Goal: Task Accomplishment & Management: Manage account settings

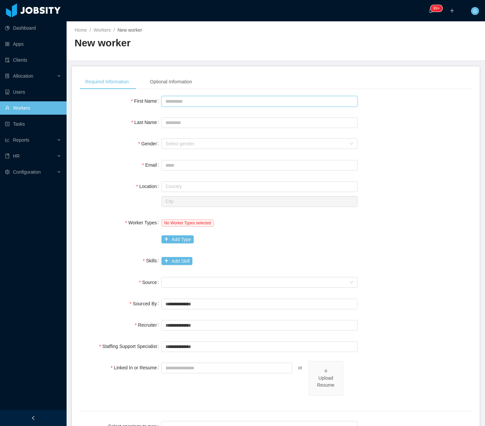
click at [229, 102] on input "First Name" at bounding box center [260, 101] width 196 height 11
click at [154, 82] on div "Optional Information" at bounding box center [171, 81] width 53 height 15
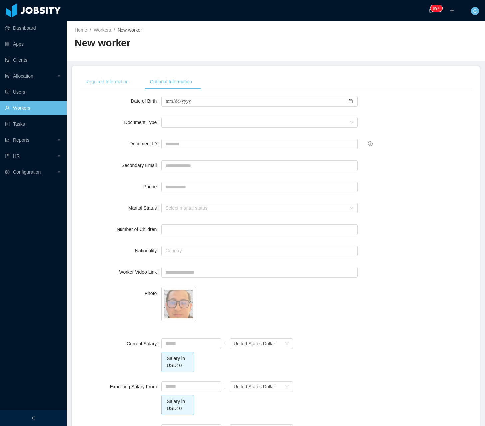
click at [110, 77] on div "Required Information" at bounding box center [107, 81] width 54 height 15
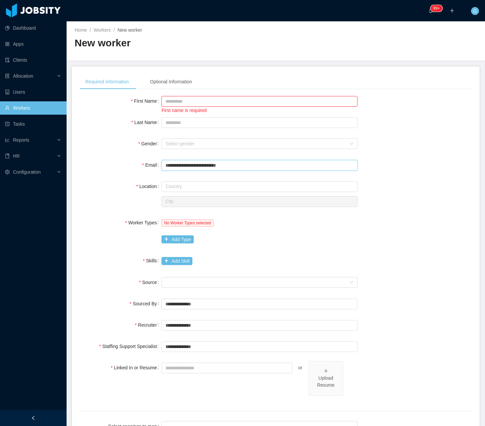
click at [176, 164] on input "**********" at bounding box center [260, 165] width 196 height 11
drag, startPoint x: 178, startPoint y: 168, endPoint x: 146, endPoint y: 171, distance: 32.5
click at [147, 171] on div "**********" at bounding box center [276, 164] width 392 height 13
type input "**********"
click at [203, 103] on input "First Name" at bounding box center [260, 101] width 196 height 11
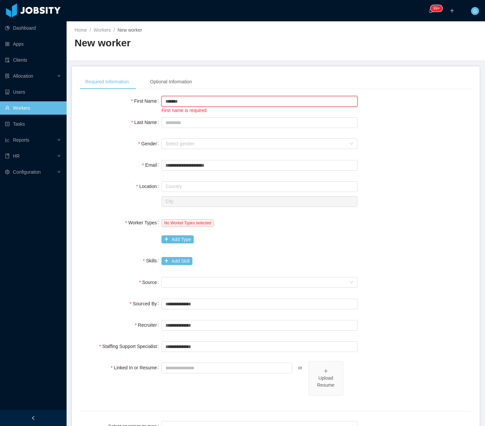
type input "*******"
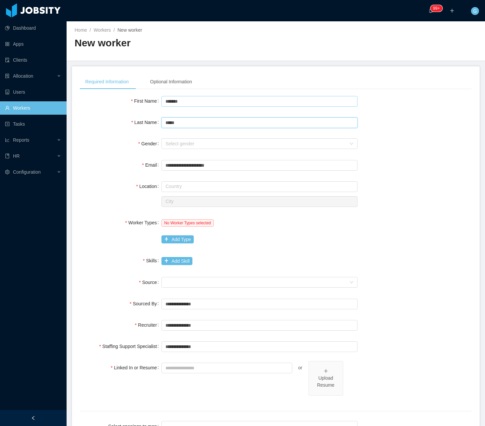
type input "*****"
click at [179, 145] on div "Select gender" at bounding box center [256, 143] width 181 height 7
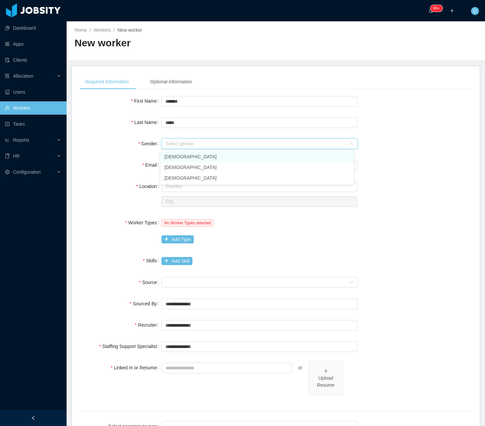
click at [181, 158] on li "[DEMOGRAPHIC_DATA]" at bounding box center [257, 156] width 193 height 11
click at [170, 187] on input "text" at bounding box center [260, 186] width 196 height 11
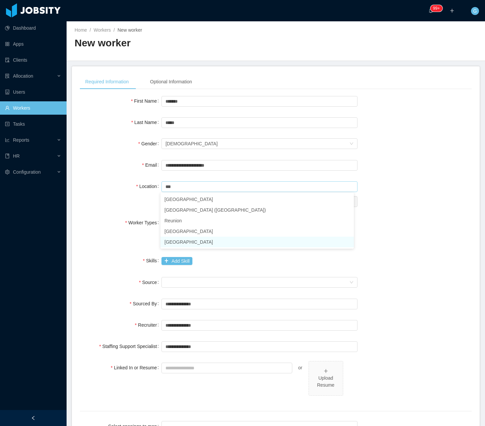
click at [191, 241] on li "United States of America" at bounding box center [257, 241] width 193 height 11
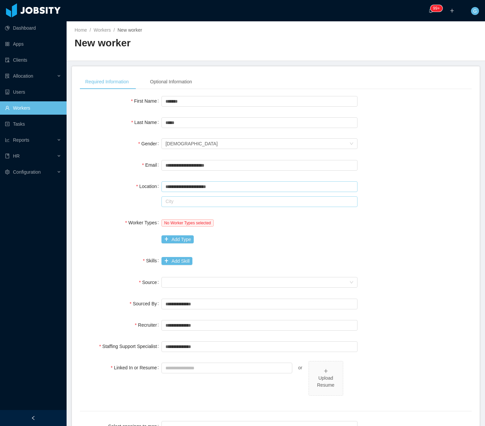
type input "**********"
click at [191, 203] on input "text" at bounding box center [260, 201] width 196 height 11
click at [189, 215] on li "Weslaco - Texas" at bounding box center [257, 214] width 193 height 11
type input "*******"
click at [174, 238] on button "Add Type" at bounding box center [178, 239] width 32 height 8
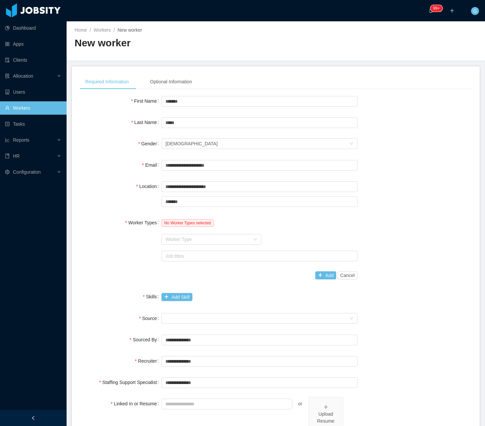
click at [182, 233] on div "Worker Type" at bounding box center [260, 238] width 196 height 13
click at [184, 241] on div "Worker Type" at bounding box center [208, 239] width 85 height 7
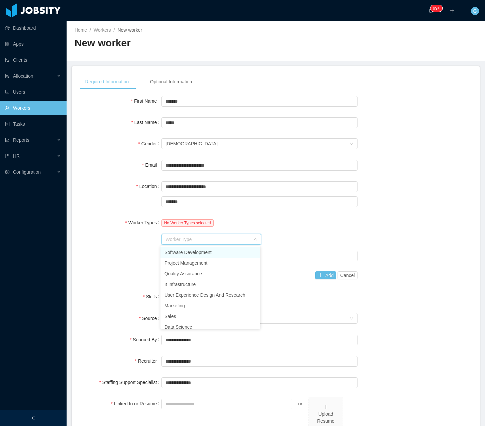
click at [182, 251] on li "Software Development" at bounding box center [211, 252] width 100 height 11
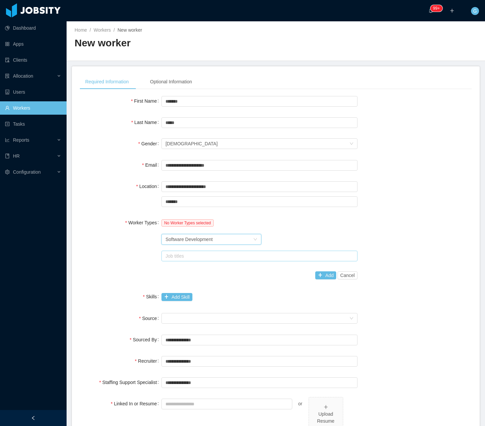
click at [179, 258] on div "Job titles" at bounding box center [258, 255] width 185 height 7
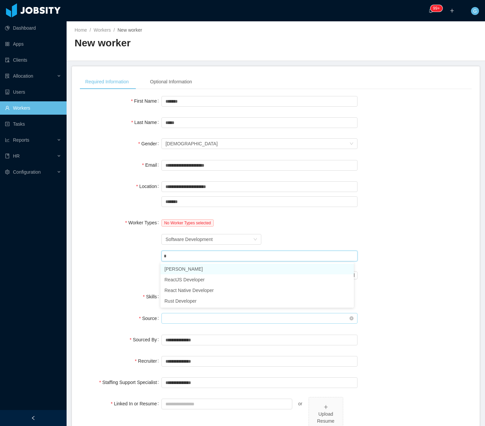
type input "**"
click at [181, 268] on li "ReactJS Developer" at bounding box center [257, 268] width 193 height 11
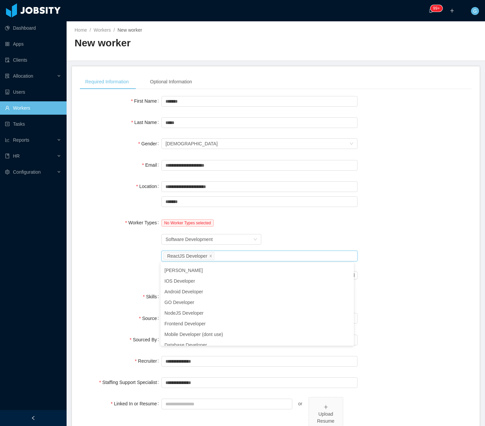
type input "*"
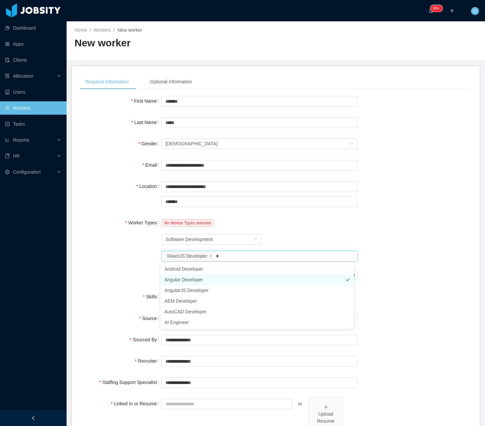
click at [183, 278] on li "Angular Developer" at bounding box center [257, 279] width 193 height 11
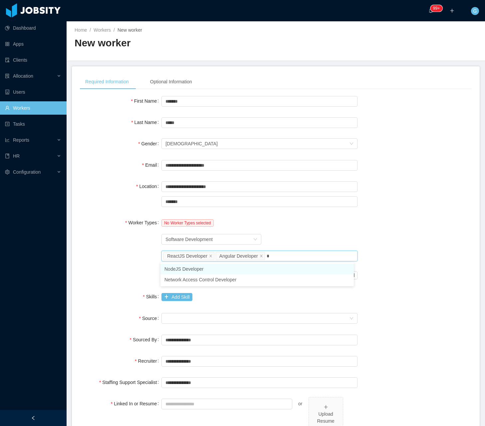
type input "**"
click at [184, 273] on li "NodeJS Developer" at bounding box center [257, 268] width 193 height 11
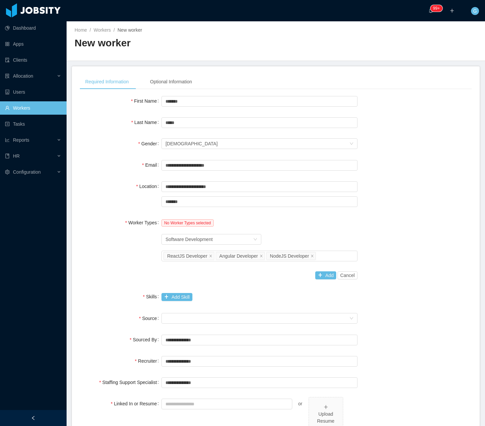
click at [324, 241] on div "Worker Type Software Development" at bounding box center [260, 238] width 196 height 13
click at [321, 271] on button "Add" at bounding box center [325, 275] width 21 height 8
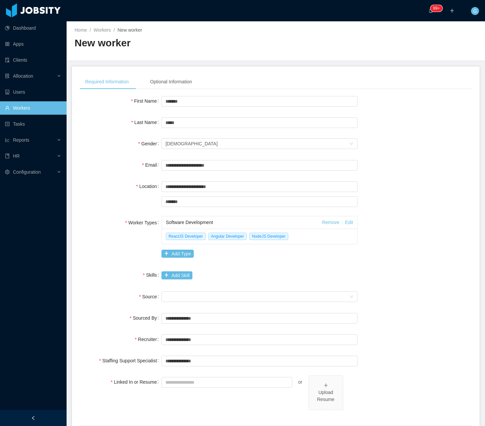
click at [172, 268] on div at bounding box center [260, 268] width 196 height 0
click at [175, 274] on button "Add Skill" at bounding box center [177, 275] width 31 height 8
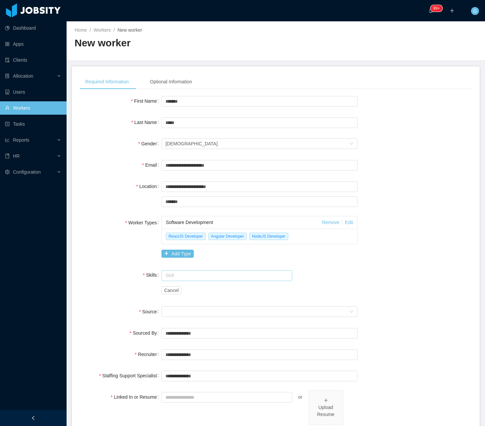
click at [180, 276] on input "text" at bounding box center [227, 275] width 131 height 11
click at [175, 289] on li "Node.js" at bounding box center [225, 288] width 129 height 11
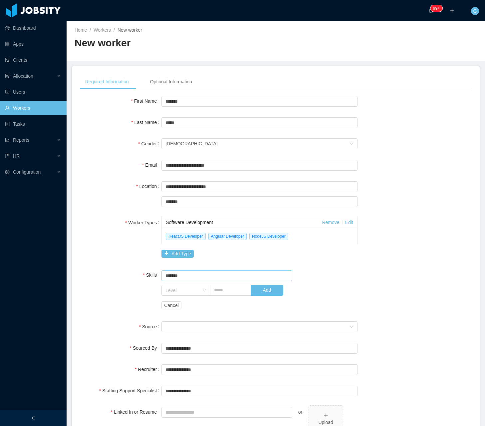
type input "*******"
click at [114, 280] on div "Skills" at bounding box center [121, 274] width 82 height 13
drag, startPoint x: 257, startPoint y: 286, endPoint x: 259, endPoint y: 292, distance: 5.8
click at [259, 290] on button "Add" at bounding box center [267, 290] width 33 height 11
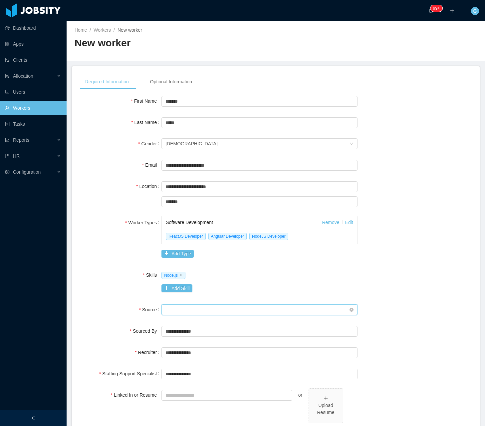
click at [195, 305] on div "Seniority" at bounding box center [258, 309] width 184 height 10
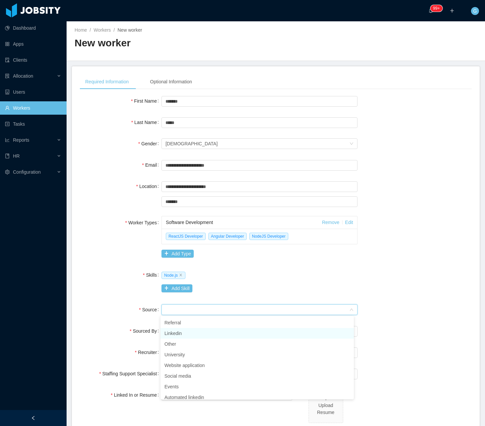
click at [186, 333] on li "Linkedin" at bounding box center [257, 333] width 193 height 11
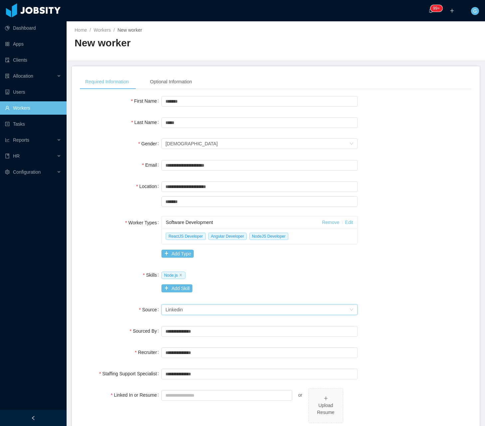
click at [119, 287] on div "Skills Node.js Add Skill" at bounding box center [276, 281] width 392 height 27
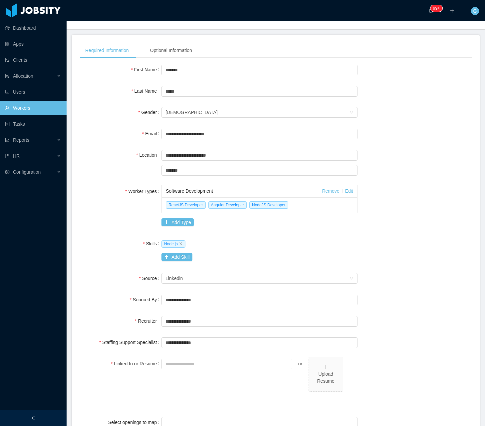
scroll to position [33, 0]
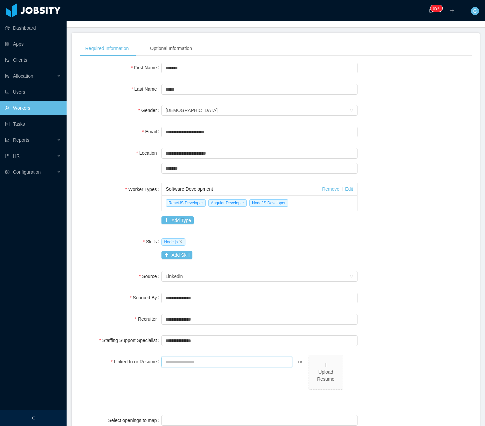
click at [171, 363] on input "Linked In or Resume" at bounding box center [227, 361] width 131 height 11
paste input "**********"
type input "**********"
click at [338, 382] on span "Upload Resume" at bounding box center [326, 372] width 34 height 34
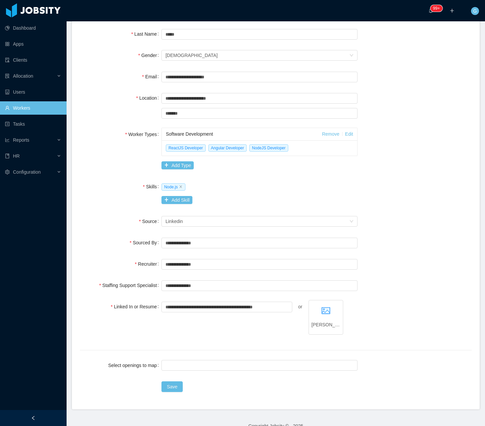
scroll to position [100, 0]
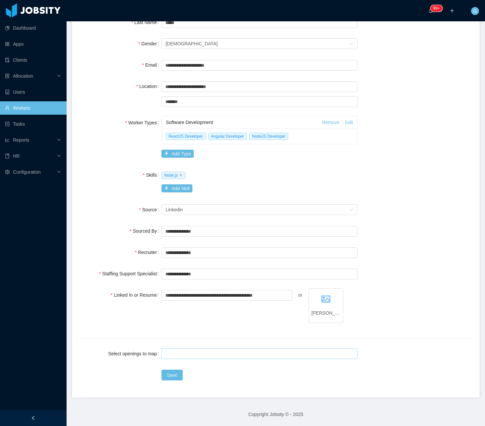
drag, startPoint x: 179, startPoint y: 344, endPoint x: 181, endPoint y: 354, distance: 9.8
click at [180, 346] on div "**********" at bounding box center [276, 181] width 392 height 374
click at [181, 354] on div at bounding box center [259, 353] width 190 height 10
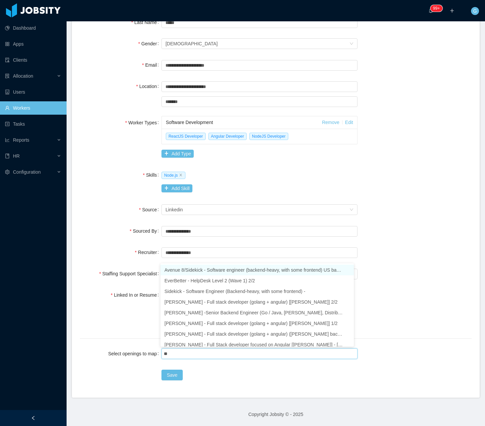
type input "***"
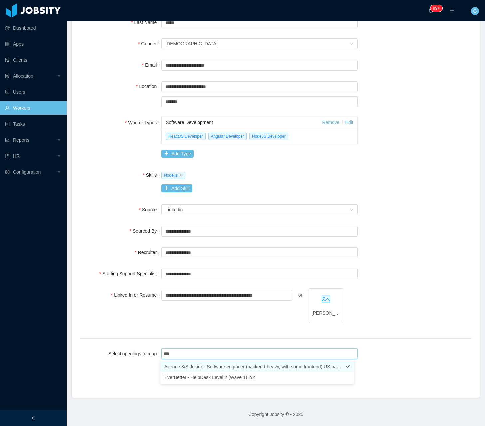
click at [185, 368] on li "Avenue 8/Sidekick - Software engineer (backend-heavy, with some frontend) US ba…" at bounding box center [257, 366] width 193 height 11
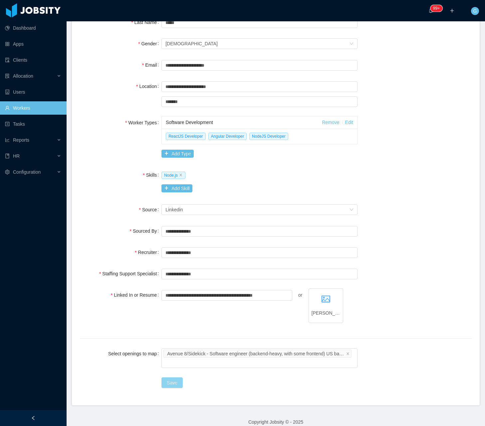
click at [175, 384] on button "Save" at bounding box center [172, 382] width 21 height 11
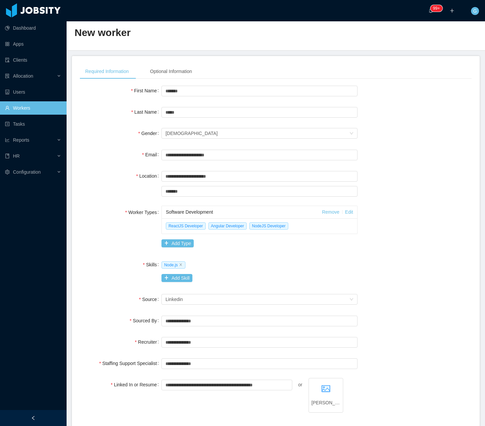
scroll to position [0, 0]
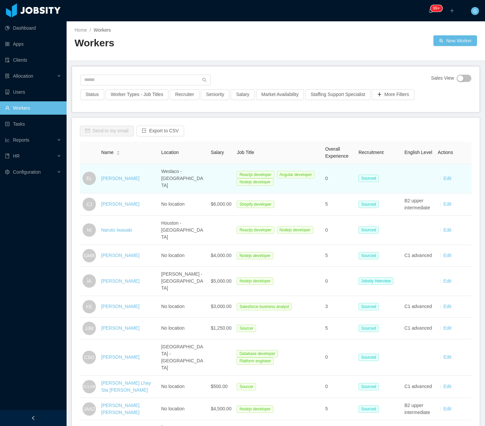
click at [109, 178] on div "Eduardo Lopez" at bounding box center [120, 178] width 38 height 7
click at [112, 176] on link "Eduardo Lopez" at bounding box center [120, 178] width 38 height 5
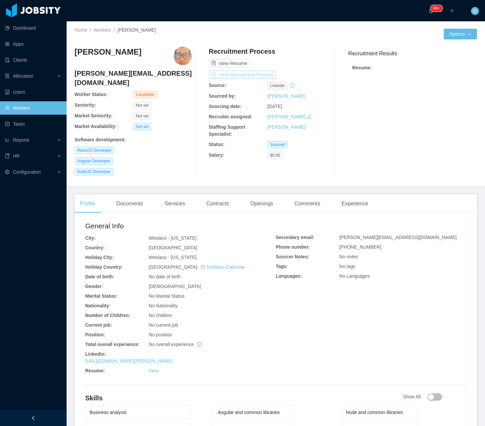
click at [257, 77] on button "View Recruitment Process" at bounding box center [242, 75] width 67 height 8
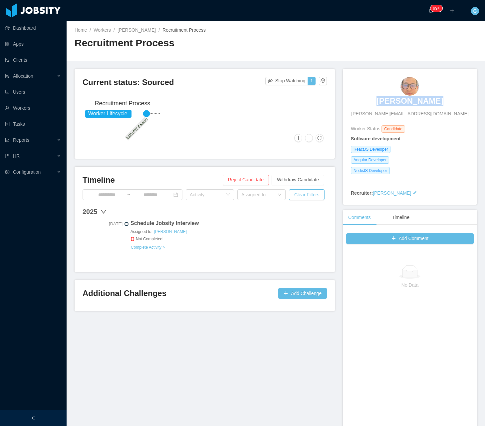
drag, startPoint x: 358, startPoint y: 103, endPoint x: 433, endPoint y: 97, distance: 75.2
click at [433, 97] on div "Eduardo Lopez eduardo.lpz.t@gmail.com" at bounding box center [410, 97] width 118 height 40
copy h3 "Eduardo Lopez"
click at [121, 195] on input at bounding box center [107, 194] width 40 height 7
click at [148, 177] on h3 "Timeline" at bounding box center [153, 180] width 140 height 11
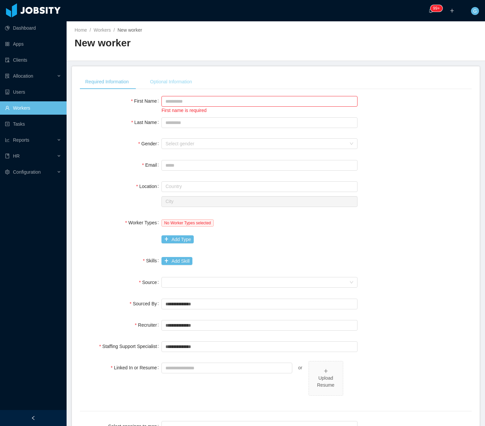
click at [175, 81] on div "Optional Information" at bounding box center [171, 81] width 53 height 15
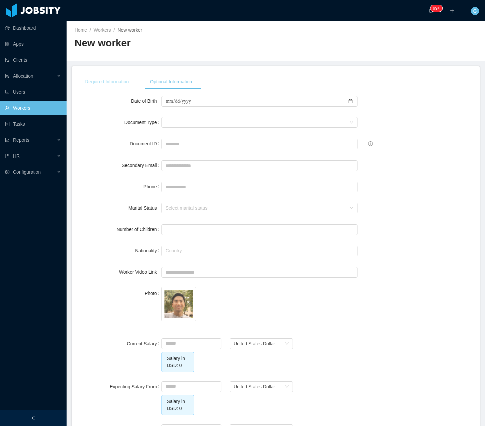
click at [105, 88] on div "Required Information" at bounding box center [107, 81] width 54 height 15
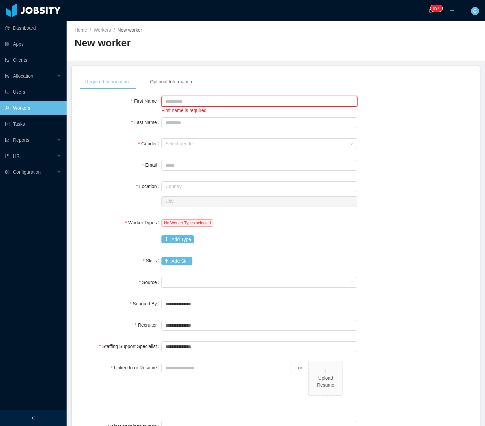
click at [174, 102] on input "First Name" at bounding box center [260, 101] width 196 height 11
type input "******"
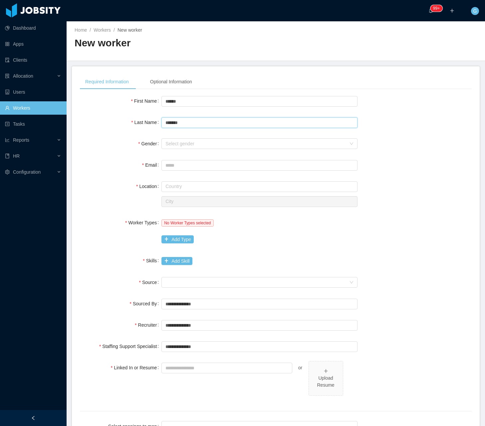
type input "*******"
click at [170, 145] on div "Select gender" at bounding box center [256, 143] width 181 height 7
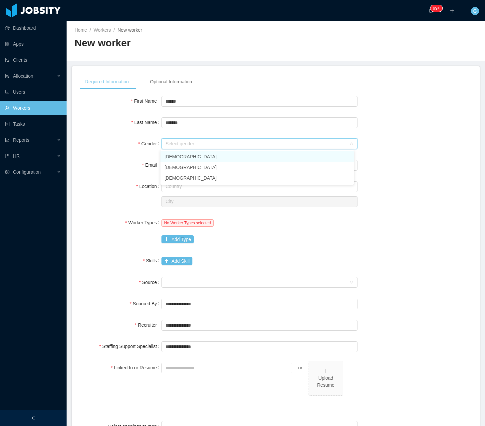
click at [172, 155] on li "[DEMOGRAPHIC_DATA]" at bounding box center [257, 156] width 193 height 11
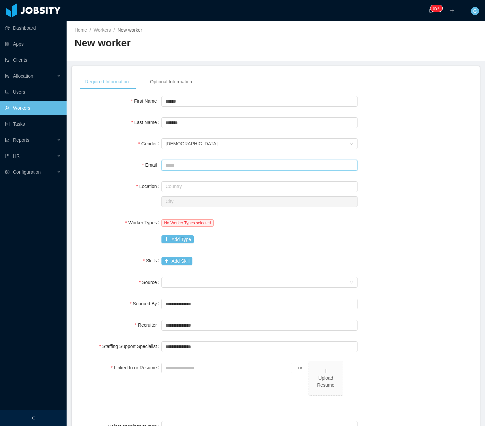
click at [168, 167] on input "Email" at bounding box center [260, 165] width 196 height 11
click at [209, 169] on input "Email" at bounding box center [260, 165] width 196 height 11
paste input "**********"
type input "**********"
click at [165, 77] on div "Optional Information" at bounding box center [171, 81] width 53 height 15
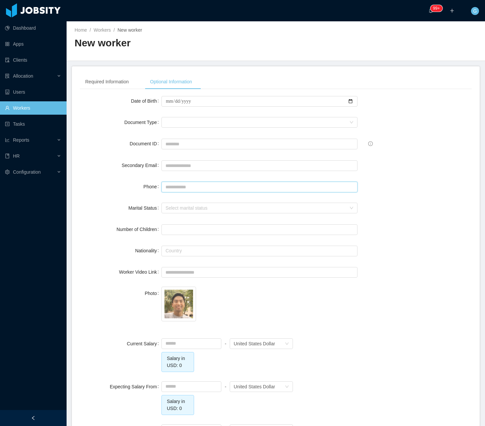
click at [175, 188] on input "Phone" at bounding box center [260, 187] width 196 height 11
paste input "**********"
type input "**********"
click at [128, 85] on div "Required Information" at bounding box center [107, 81] width 54 height 15
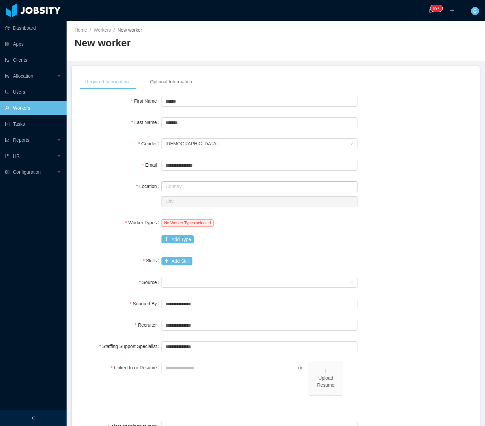
click at [174, 188] on input "text" at bounding box center [260, 186] width 196 height 11
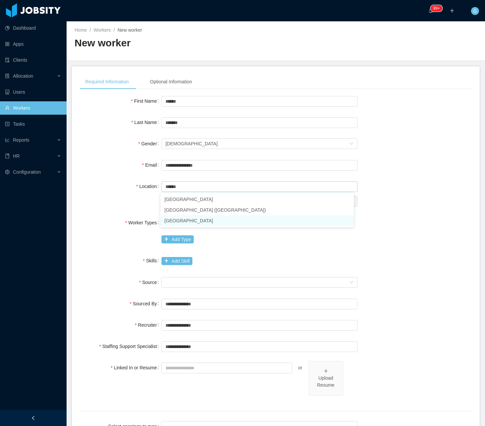
click at [202, 216] on li "United States of America" at bounding box center [257, 220] width 193 height 11
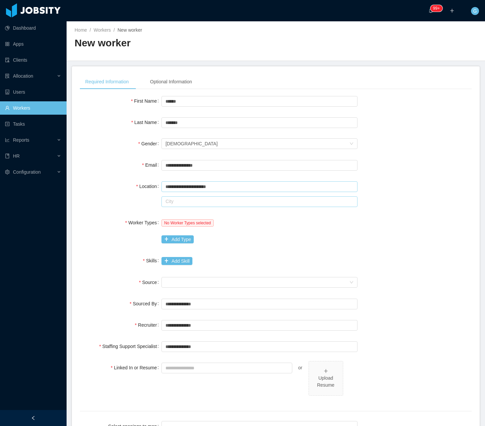
type input "**********"
click at [187, 204] on input "text" at bounding box center [260, 201] width 196 height 11
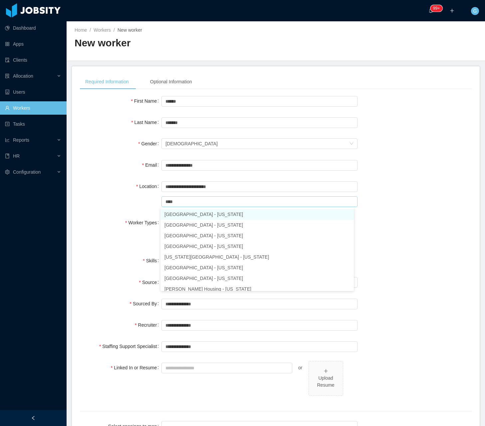
click at [181, 214] on li "Houston - Texas" at bounding box center [257, 214] width 193 height 11
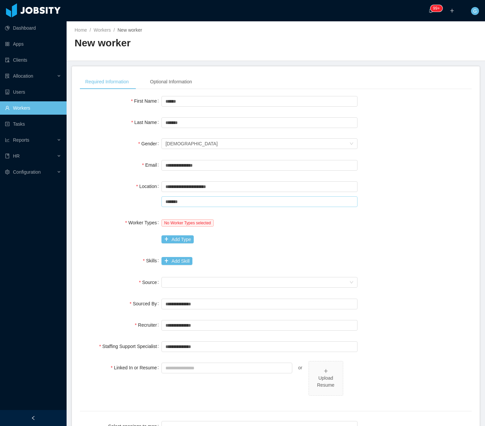
type input "*******"
click at [149, 197] on div "**********" at bounding box center [276, 194] width 392 height 28
click at [178, 240] on button "Add Type" at bounding box center [178, 239] width 32 height 8
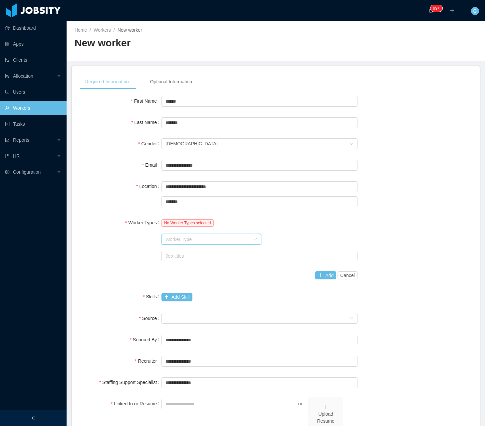
click at [176, 234] on div "Worker Type" at bounding box center [212, 239] width 100 height 11
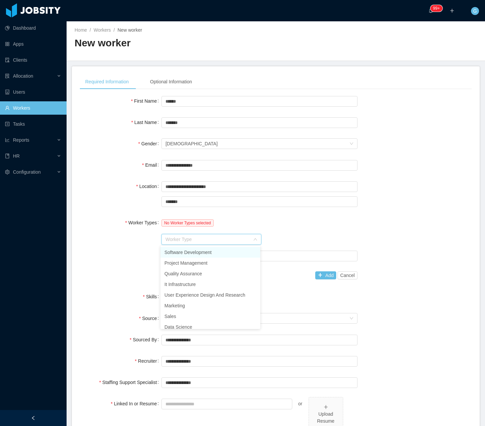
click at [183, 253] on li "Software Development" at bounding box center [211, 252] width 100 height 11
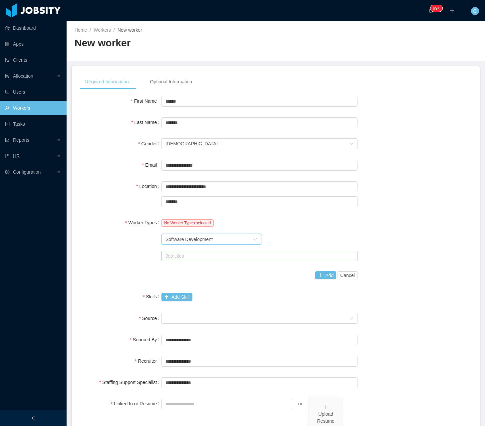
click at [179, 257] on div "Job titles" at bounding box center [258, 255] width 185 height 7
type input "***"
drag, startPoint x: 181, startPoint y: 270, endPoint x: 190, endPoint y: 261, distance: 12.5
click at [181, 270] on li "ReactJS Developer" at bounding box center [257, 268] width 193 height 11
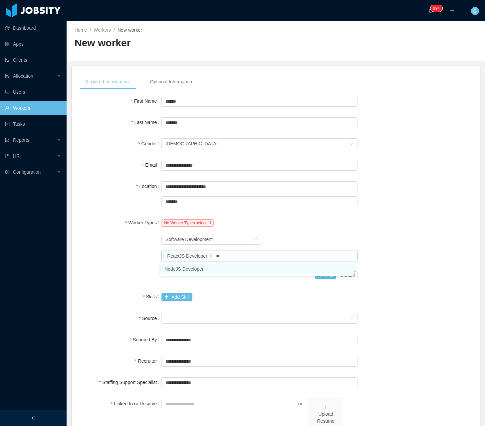
type input "***"
click at [214, 267] on li "NodeJS Developer" at bounding box center [257, 268] width 193 height 11
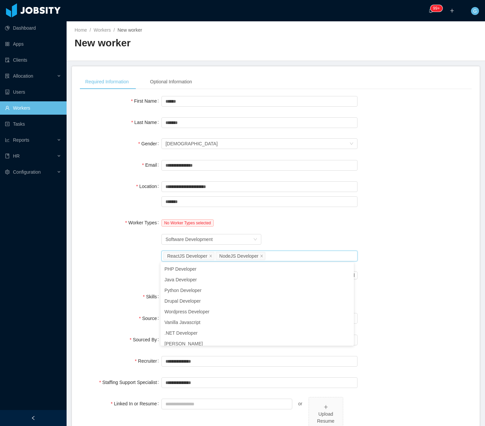
click at [361, 254] on div "Worker Types No Worker Types selected Worker Type Software Development Job titl…" at bounding box center [276, 249] width 392 height 66
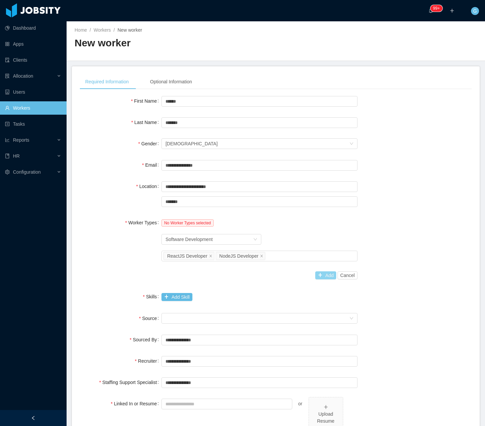
click at [327, 276] on button "Add" at bounding box center [325, 275] width 21 height 8
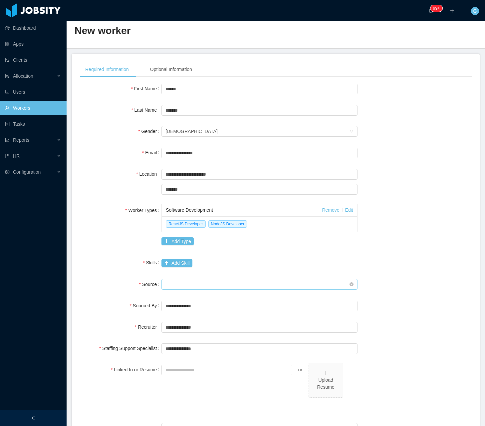
scroll to position [33, 0]
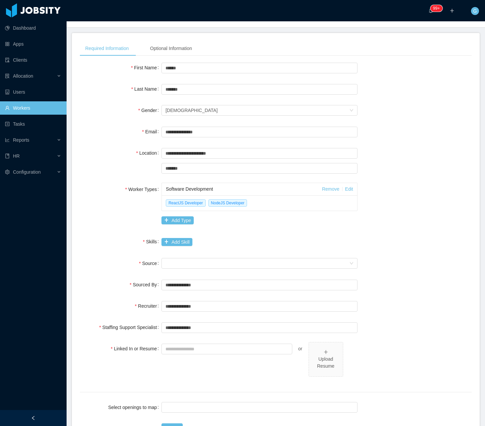
click at [172, 248] on div "**********" at bounding box center [276, 241] width 392 height 361
click at [172, 238] on button "Add Skill" at bounding box center [177, 242] width 31 height 8
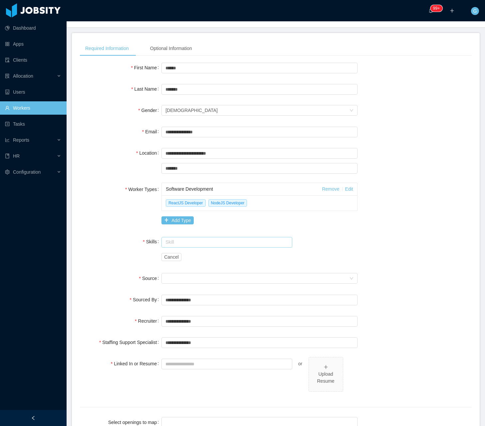
click at [174, 244] on input "text" at bounding box center [227, 242] width 131 height 11
click at [181, 258] on div "Cancel" at bounding box center [260, 256] width 196 height 13
click at [190, 240] on input "****" at bounding box center [227, 242] width 131 height 11
click at [189, 253] on li "Node.js" at bounding box center [225, 254] width 129 height 11
type input "*******"
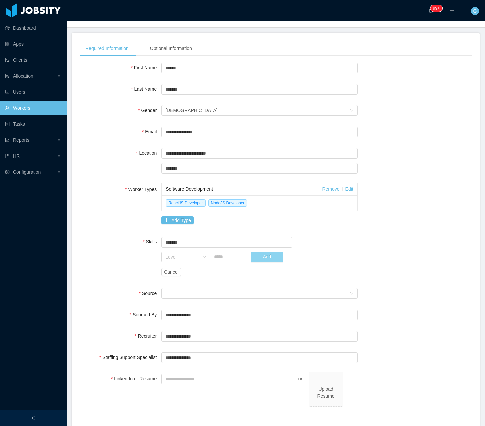
click at [252, 255] on button "Add" at bounding box center [267, 256] width 33 height 11
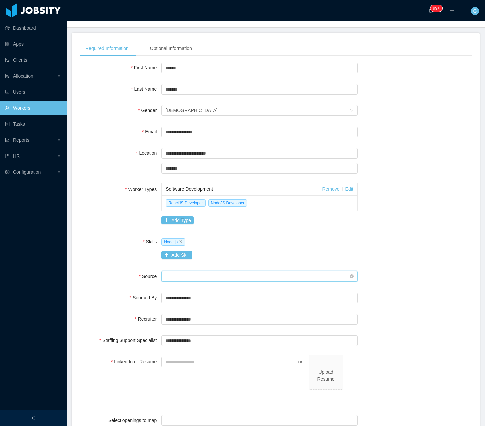
click at [174, 271] on div "Seniority" at bounding box center [258, 276] width 184 height 10
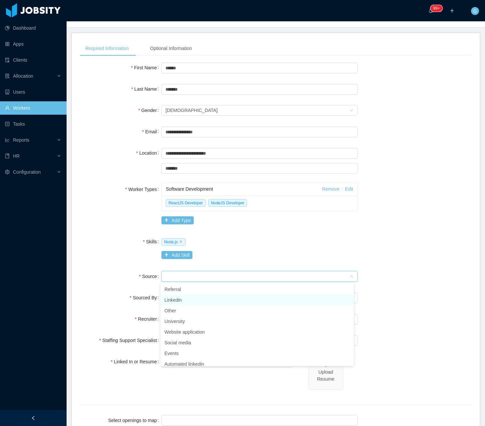
click at [176, 303] on li "Linkedin" at bounding box center [257, 299] width 193 height 11
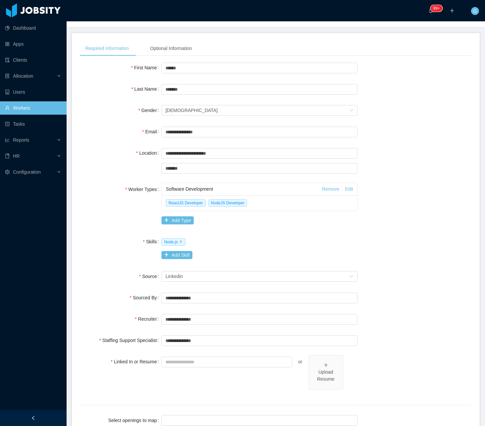
click at [127, 276] on div "Source" at bounding box center [121, 275] width 82 height 13
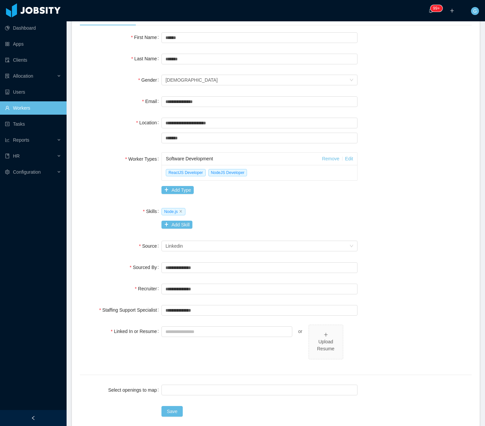
scroll to position [67, 0]
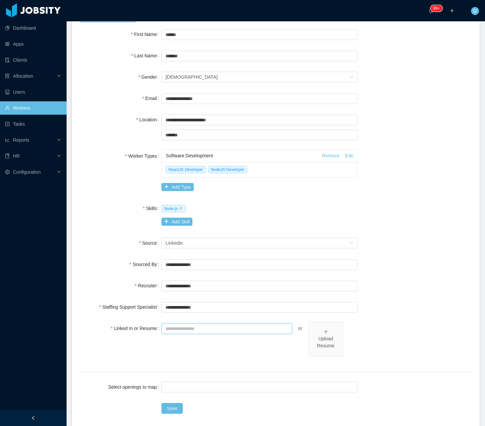
click at [192, 332] on input "Linked In or Resume" at bounding box center [227, 328] width 131 height 11
paste input "**********"
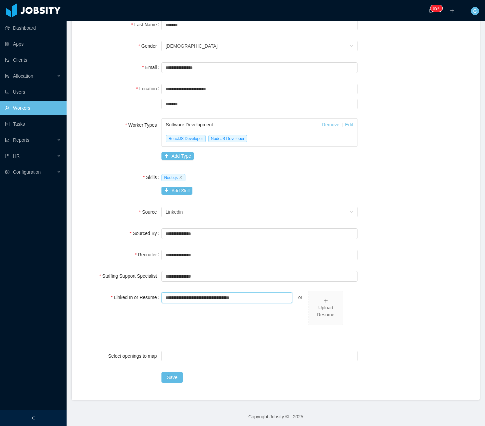
scroll to position [100, 0]
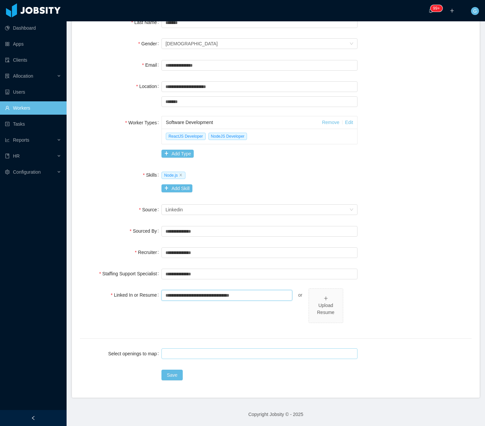
type input "**********"
click at [188, 355] on div at bounding box center [259, 353] width 190 height 10
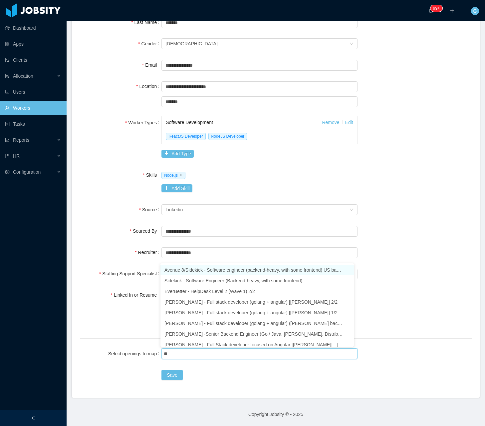
type input "***"
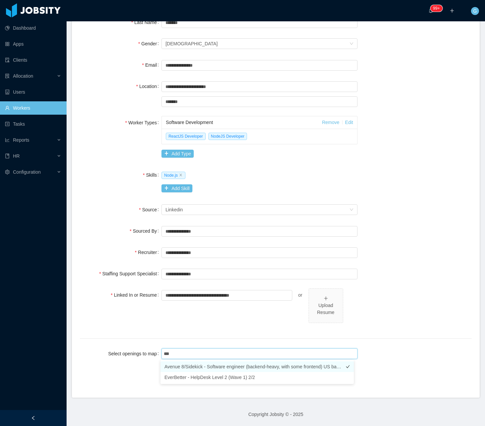
click at [195, 369] on li "Avenue 8/Sidekick - Software engineer (backend-heavy, with some frontend) US ba…" at bounding box center [257, 366] width 193 height 11
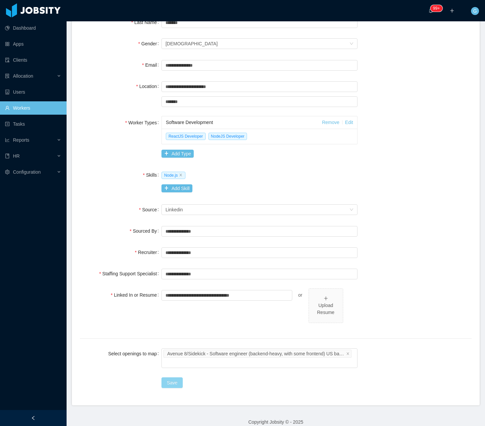
click at [175, 379] on button "Save" at bounding box center [172, 382] width 21 height 11
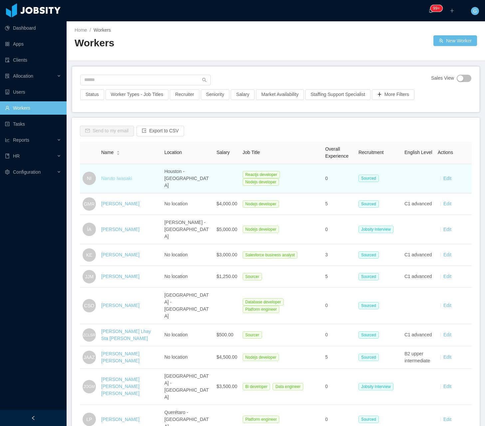
click at [120, 178] on link "Naruto Iwasaki" at bounding box center [116, 178] width 31 height 5
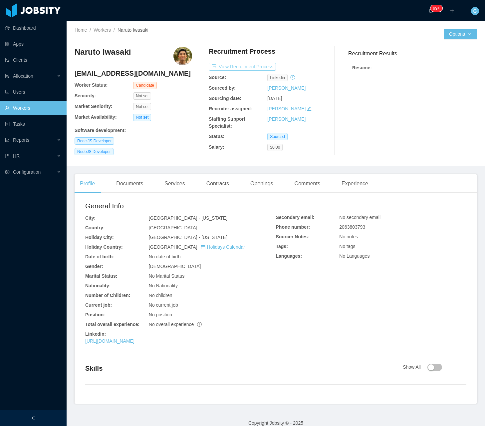
click at [222, 66] on button "View Recruitment Process" at bounding box center [242, 67] width 67 height 8
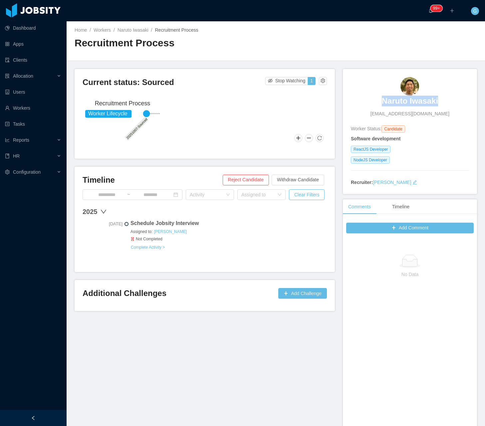
drag, startPoint x: 372, startPoint y: 103, endPoint x: 451, endPoint y: 98, distance: 79.1
click at [451, 98] on div "Naruto Iwasaki niw206@gmail.com" at bounding box center [410, 97] width 118 height 40
copy h3 "Naruto Iwasaki"
click at [394, 102] on h3 "Naruto Iwasaki" at bounding box center [410, 101] width 56 height 11
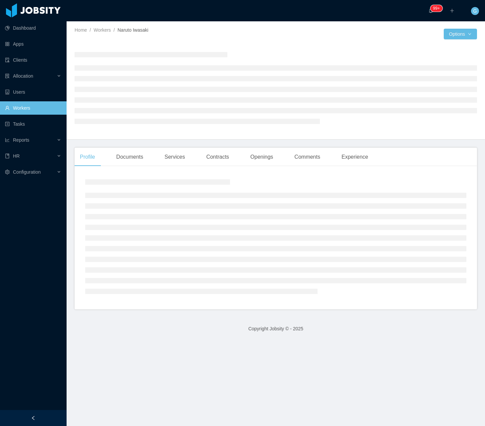
click at [444, 42] on div at bounding box center [276, 87] width 403 height 93
click at [447, 34] on button "Options" at bounding box center [460, 34] width 33 height 11
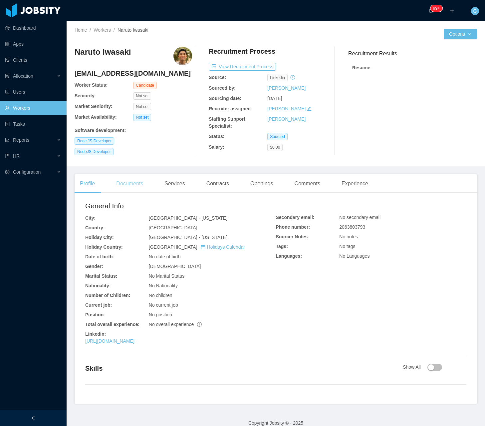
click at [126, 186] on div "Documents" at bounding box center [130, 183] width 38 height 19
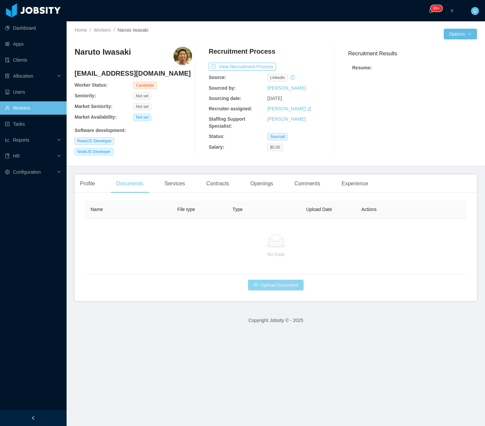
click at [284, 287] on button "Upload Document" at bounding box center [275, 284] width 55 height 11
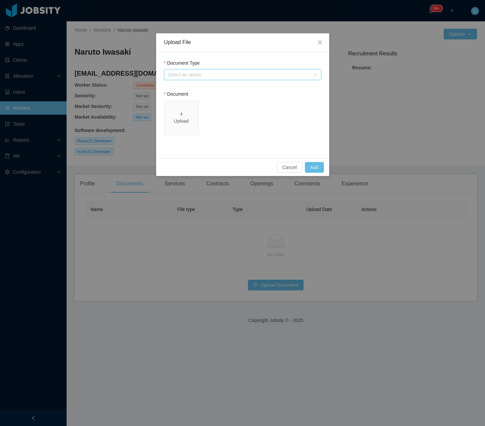
click at [205, 79] on div "Select an option" at bounding box center [240, 75] width 145 height 10
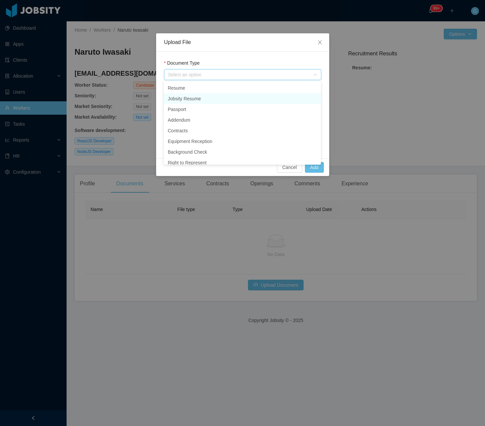
click at [194, 95] on li "Jobsity Resume" at bounding box center [242, 98] width 157 height 11
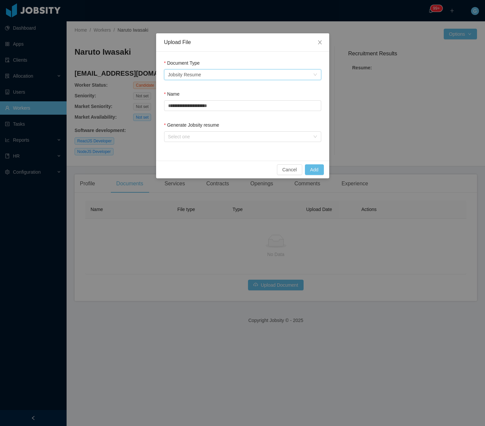
click at [194, 79] on div "Jobsity Resume" at bounding box center [184, 75] width 33 height 10
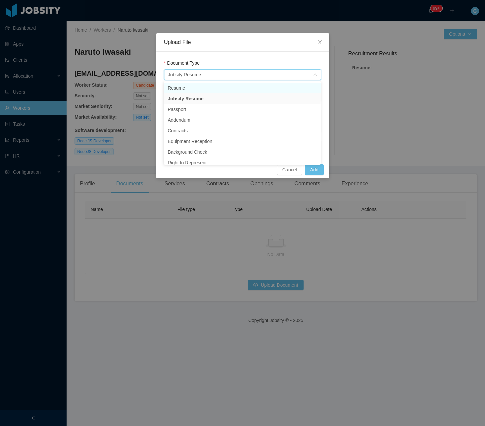
click at [190, 91] on li "Resume" at bounding box center [242, 88] width 157 height 11
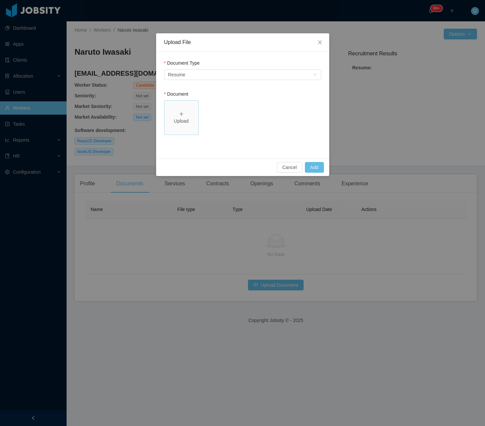
click at [186, 127] on span "Upload" at bounding box center [182, 118] width 34 height 34
click at [195, 82] on div "Document Type Select an option Resume" at bounding box center [242, 71] width 157 height 23
click at [198, 75] on div "Select an option Resume" at bounding box center [240, 75] width 145 height 10
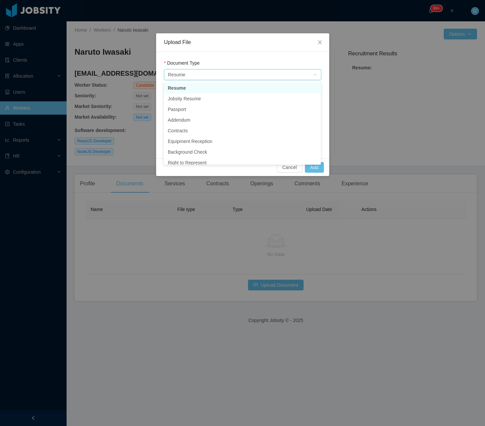
click at [191, 93] on li "Resume" at bounding box center [242, 88] width 157 height 11
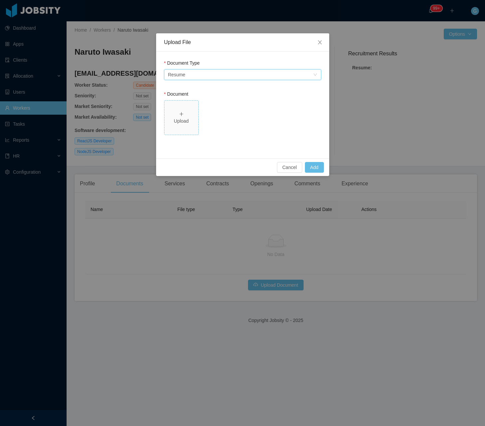
click at [186, 118] on div "Upload" at bounding box center [181, 121] width 29 height 7
click at [319, 163] on button "Add" at bounding box center [314, 167] width 19 height 11
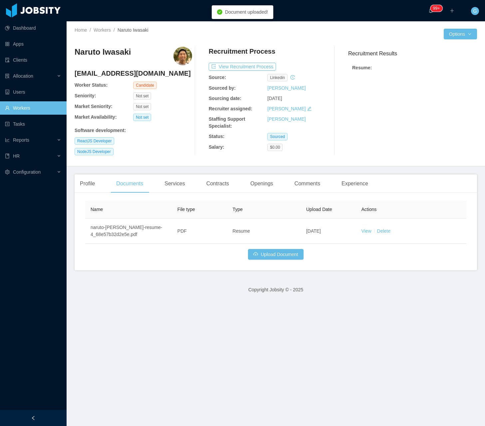
click at [87, 196] on div "Profile Documents Services Contracts Openings Comments Experience General Info …" at bounding box center [276, 222] width 403 height 96
click at [88, 190] on div "Profile" at bounding box center [88, 183] width 26 height 19
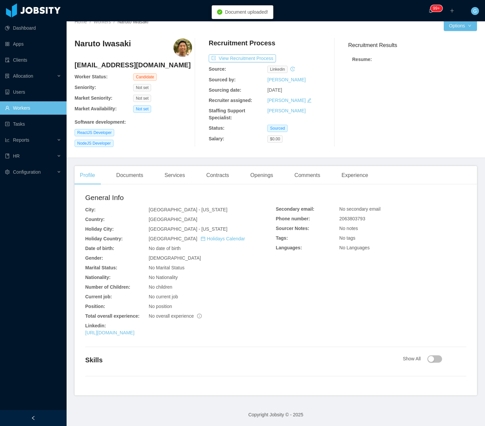
scroll to position [9, 0]
click at [432, 361] on button "button" at bounding box center [435, 358] width 15 height 7
click at [428, 356] on button "button" at bounding box center [435, 358] width 15 height 7
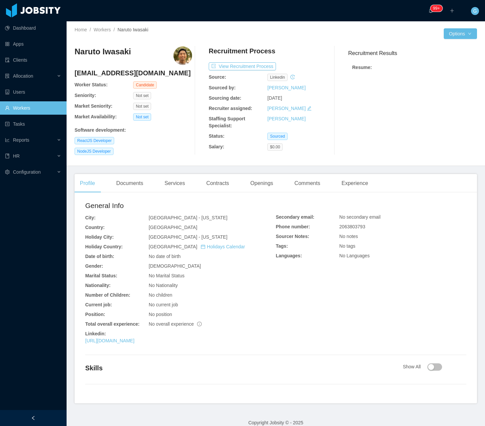
scroll to position [0, 0]
click at [361, 79] on div "Resume :" at bounding box center [412, 69] width 129 height 19
click at [216, 70] on button "View Recruitment Process" at bounding box center [242, 67] width 67 height 8
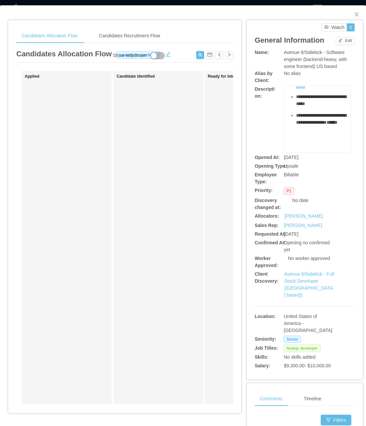
scroll to position [321, 0]
drag, startPoint x: 281, startPoint y: 87, endPoint x: 318, endPoint y: 118, distance: 47.8
click at [318, 118] on div "**********" at bounding box center [317, 119] width 67 height 67
copy div "**********"
click at [297, 284] on link "Avenue 8/Sidekick - Full Stack Developer (US based))" at bounding box center [309, 284] width 50 height 26
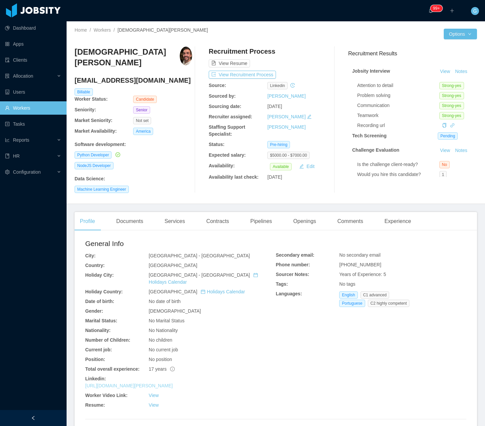
click at [143, 383] on link "[URL][DOMAIN_NAME][PERSON_NAME]" at bounding box center [129, 385] width 88 height 5
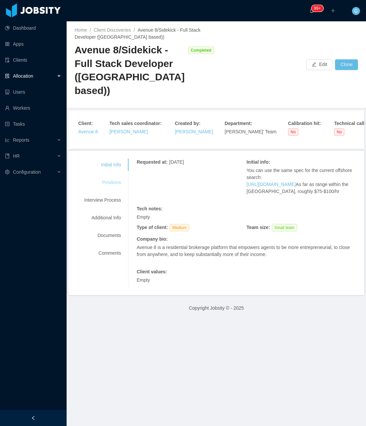
click at [105, 176] on div "Positions" at bounding box center [102, 182] width 53 height 12
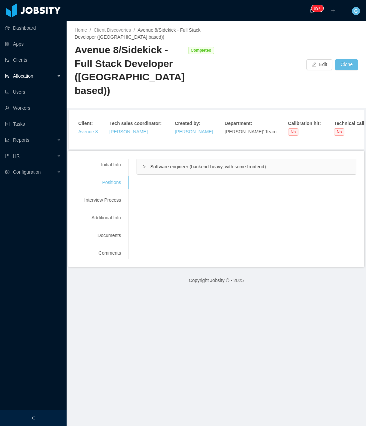
click at [158, 164] on span "Software engineer (backend-heavy, with some frontend)" at bounding box center [208, 166] width 116 height 5
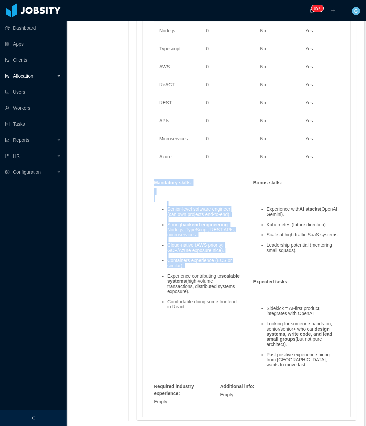
scroll to position [486, 0]
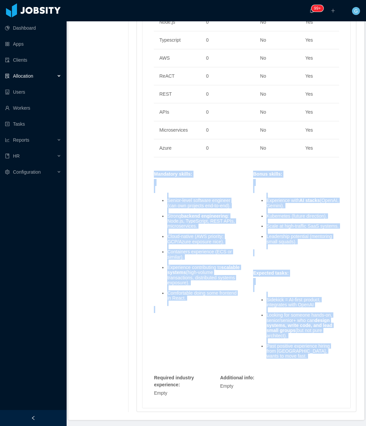
drag, startPoint x: 150, startPoint y: 209, endPoint x: 330, endPoint y: 341, distance: 223.8
click at [330, 341] on div "Skills : Skill Years Notes Deal Breaker Mandatory Node.js 0 No Yes Typescript 0…" at bounding box center [246, 193] width 198 height 413
click at [275, 278] on div "Sidekick = AI-first product, integrates with OpenAI Looking for someone hands-o…" at bounding box center [296, 324] width 93 height 93
copy div "Mandatory skills : Senior-level software engineer (can own projects end-to-end)…"
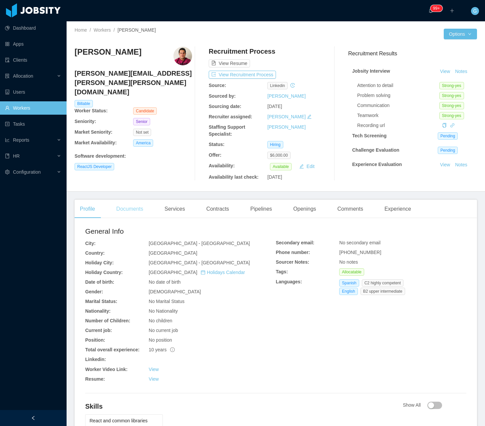
drag, startPoint x: 125, startPoint y: 219, endPoint x: 125, endPoint y: 214, distance: 5.0
click at [125, 216] on div "Profile Documents Services Contracts Pipelines Openings Comments Experience Gen…" at bounding box center [276, 339] width 403 height 281
click at [125, 214] on div "Documents" at bounding box center [130, 208] width 38 height 19
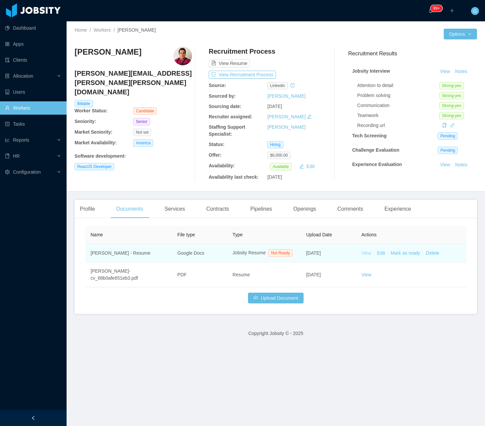
click at [361, 254] on link "View" at bounding box center [366, 252] width 10 height 5
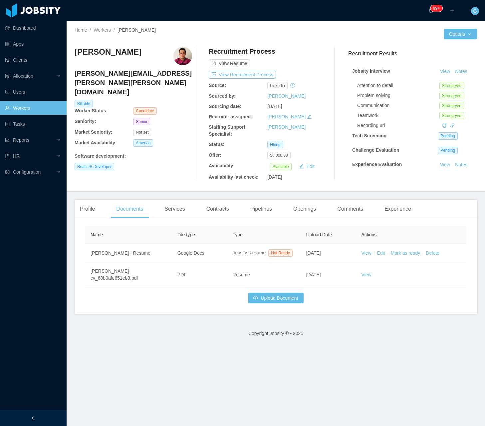
click at [132, 69] on h4 "[PERSON_NAME][EMAIL_ADDRESS][PERSON_NAME][PERSON_NAME][DOMAIN_NAME]" at bounding box center [134, 83] width 118 height 28
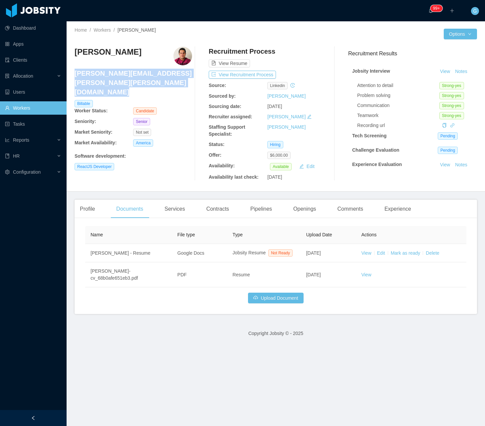
click at [132, 69] on h4 "[PERSON_NAME][EMAIL_ADDRESS][PERSON_NAME][PERSON_NAME][DOMAIN_NAME]" at bounding box center [134, 83] width 118 height 28
copy h4 "[PERSON_NAME][EMAIL_ADDRESS][PERSON_NAME][PERSON_NAME][DOMAIN_NAME]"
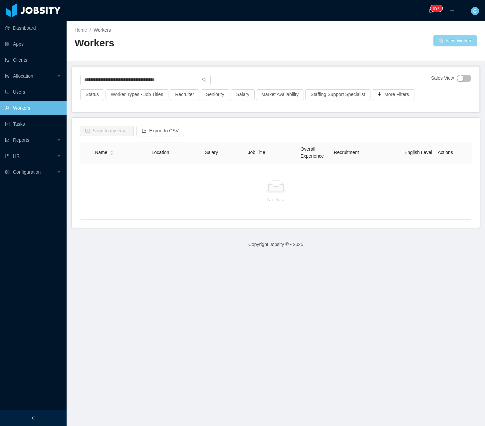
click at [438, 45] on button "New Worker" at bounding box center [456, 40] width 44 height 11
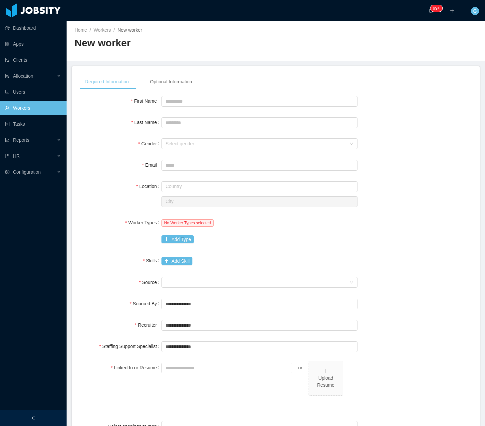
click at [196, 93] on div "**********" at bounding box center [276, 257] width 392 height 366
click at [237, 96] on input "First Name" at bounding box center [260, 101] width 196 height 11
type input "********"
type input "*****"
click at [235, 139] on div "Select gender" at bounding box center [258, 144] width 184 height 10
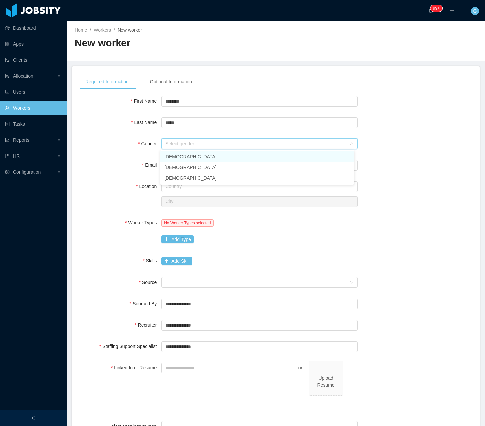
click at [193, 160] on li "[DEMOGRAPHIC_DATA]" at bounding box center [257, 156] width 193 height 11
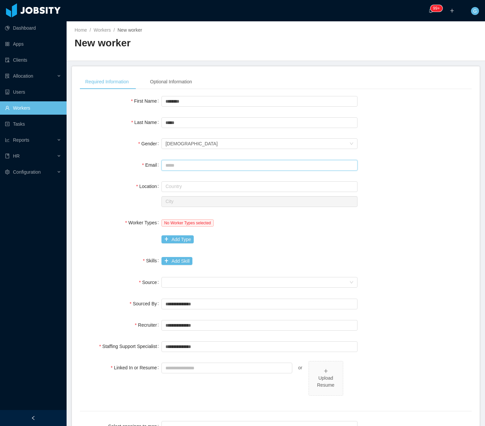
click at [167, 167] on input "Email" at bounding box center [260, 165] width 196 height 11
paste input "**********"
type input "**********"
click at [190, 186] on input "text" at bounding box center [260, 186] width 196 height 11
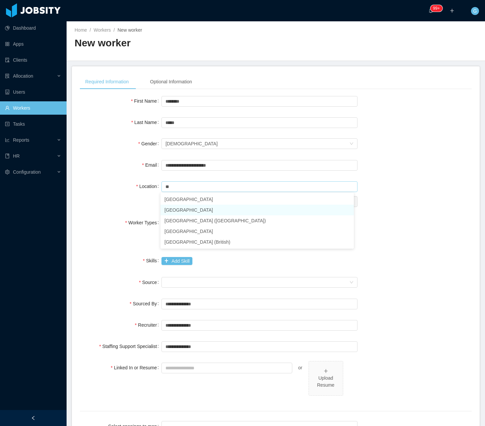
click at [191, 213] on li "Brazil" at bounding box center [257, 209] width 193 height 11
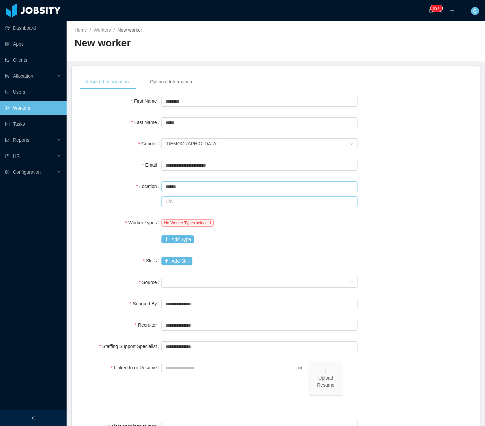
type input "******"
click at [189, 203] on input "text" at bounding box center [260, 201] width 196 height 11
type input "*"
click at [179, 215] on li "Joinvile - Santa Catarina" at bounding box center [257, 214] width 193 height 11
type input "********"
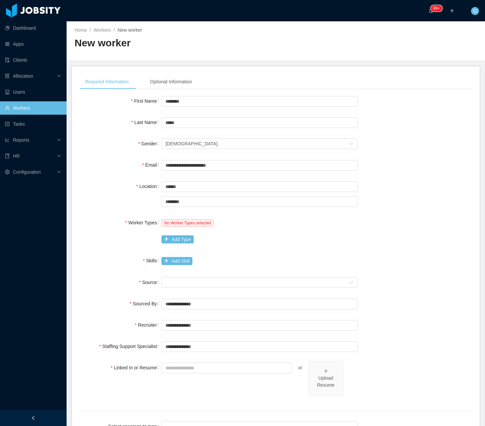
click at [173, 231] on div "No Worker Types selected Add Type" at bounding box center [260, 231] width 196 height 30
click at [171, 235] on button "Add Type" at bounding box center [178, 239] width 32 height 8
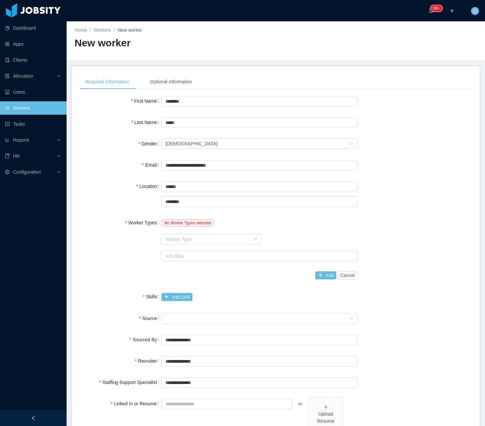
click at [171, 236] on div "Worker Type" at bounding box center [208, 239] width 85 height 7
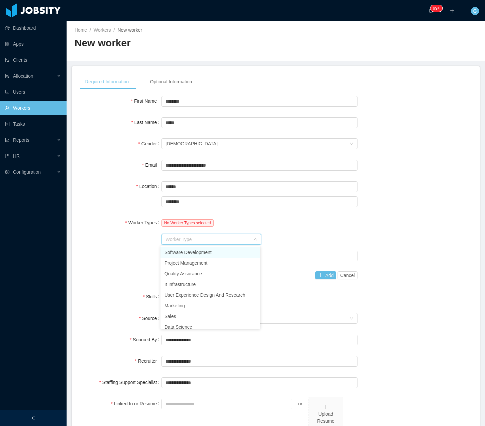
click at [187, 254] on li "Software Development" at bounding box center [211, 252] width 100 height 11
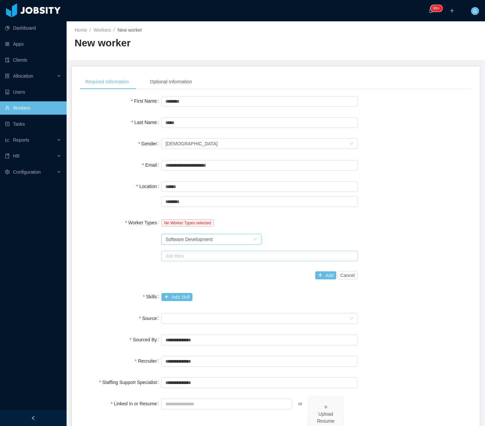
click at [186, 255] on div "Job titles" at bounding box center [258, 255] width 185 height 7
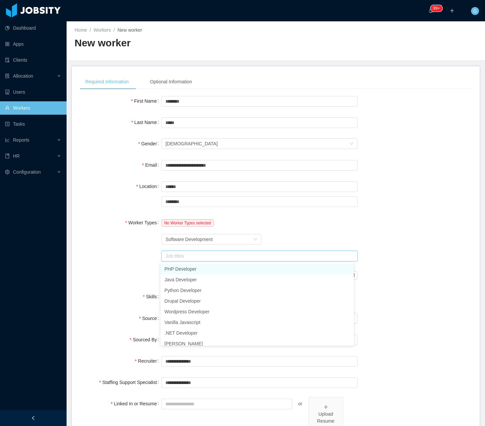
type input "*"
click at [170, 268] on li "GO Developer" at bounding box center [257, 268] width 193 height 11
type input "*"
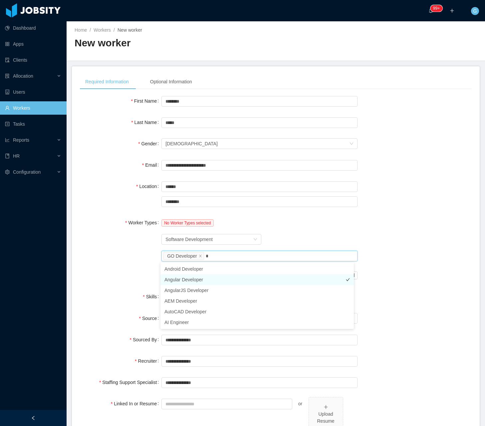
drag, startPoint x: 204, startPoint y: 271, endPoint x: 208, endPoint y: 283, distance: 12.3
click at [208, 283] on ul "Android Developer Angular Developer AngularJS Developer AEM Developer AutoCAD D…" at bounding box center [257, 295] width 193 height 67
click at [208, 281] on li "Angular Developer" at bounding box center [257, 279] width 193 height 11
type input "*"
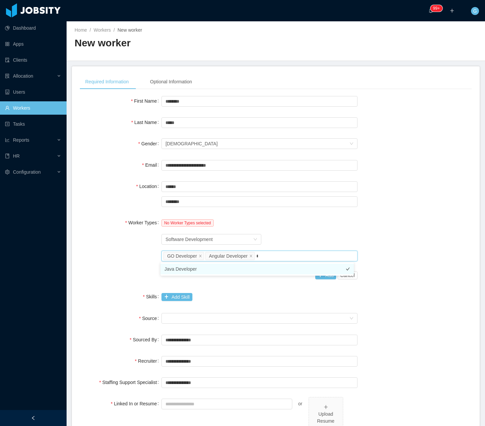
click at [210, 268] on li "Java Developer" at bounding box center [257, 268] width 193 height 11
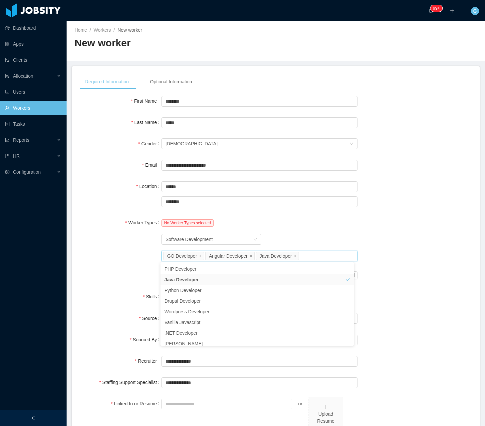
click at [324, 239] on div "Worker Type Software Development" at bounding box center [260, 238] width 196 height 13
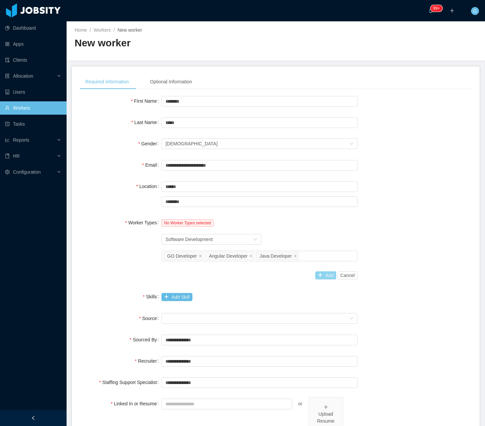
click at [322, 279] on button "Add" at bounding box center [325, 275] width 21 height 8
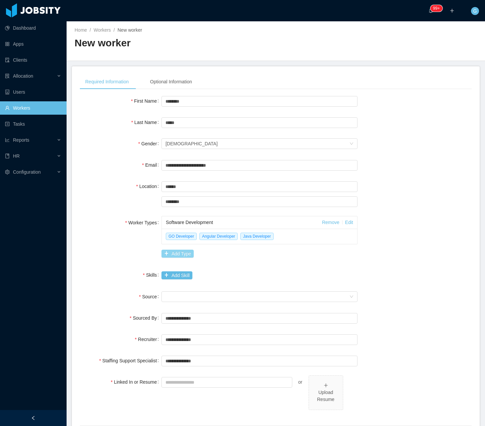
click at [181, 252] on button "Add Type" at bounding box center [178, 253] width 32 height 8
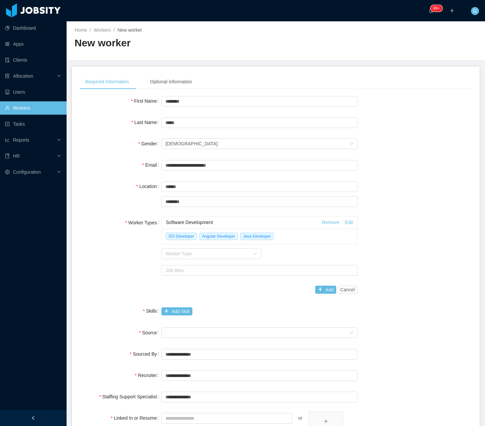
drag, startPoint x: 129, startPoint y: 277, endPoint x: 140, endPoint y: 279, distance: 11.2
click at [130, 276] on div "Worker Types Software Development Remove Edit GO Developer Angular Developer Ja…" at bounding box center [276, 256] width 392 height 80
click at [339, 286] on button "Cancel" at bounding box center [348, 289] width 20 height 8
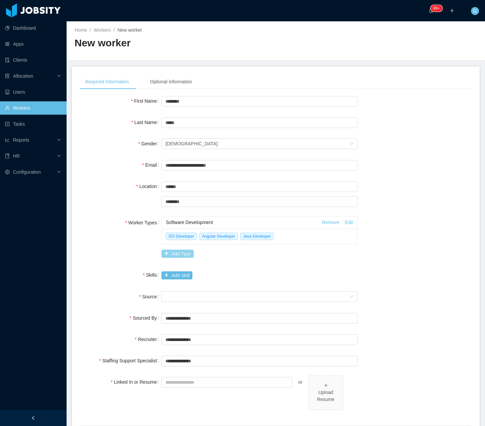
drag, startPoint x: 189, startPoint y: 255, endPoint x: 221, endPoint y: 261, distance: 32.8
click at [221, 261] on div "**********" at bounding box center [276, 274] width 392 height 361
click at [169, 274] on button "Add Skill" at bounding box center [177, 275] width 31 height 8
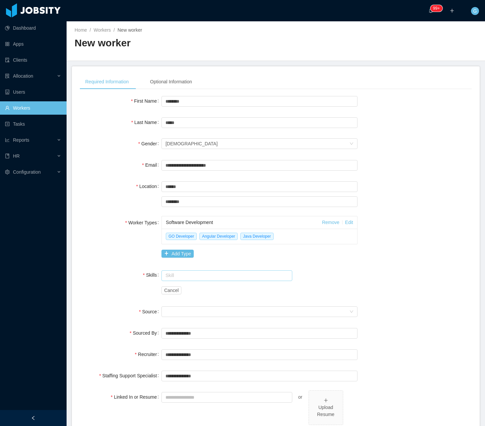
click at [164, 277] on input "text" at bounding box center [227, 275] width 131 height 11
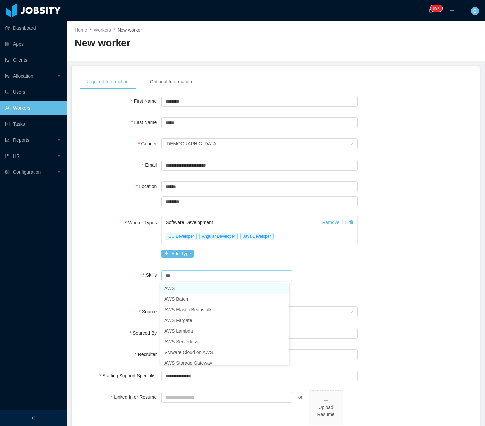
click at [172, 289] on li "AWS" at bounding box center [225, 288] width 129 height 11
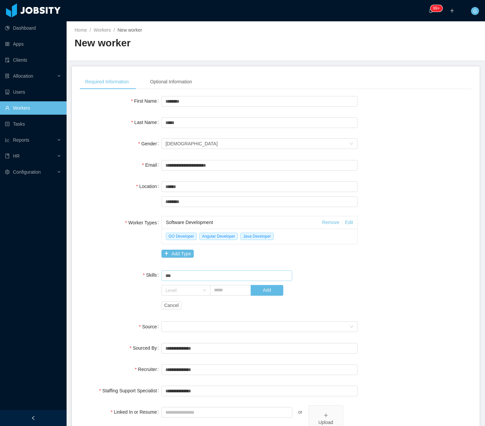
type input "***"
click at [125, 302] on div "Skills Skill *** AWS Level Add Cancel" at bounding box center [276, 290] width 392 height 44
click at [170, 323] on div "Seniority" at bounding box center [258, 326] width 184 height 10
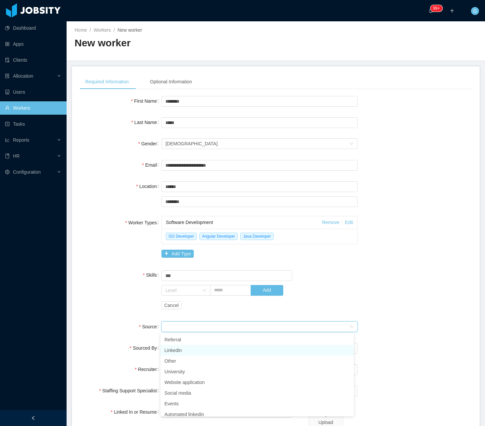
click at [185, 351] on li "Linkedin" at bounding box center [257, 350] width 193 height 11
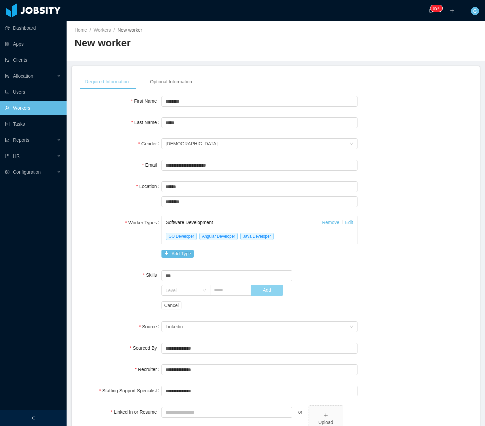
click at [268, 287] on button "Add" at bounding box center [267, 290] width 33 height 11
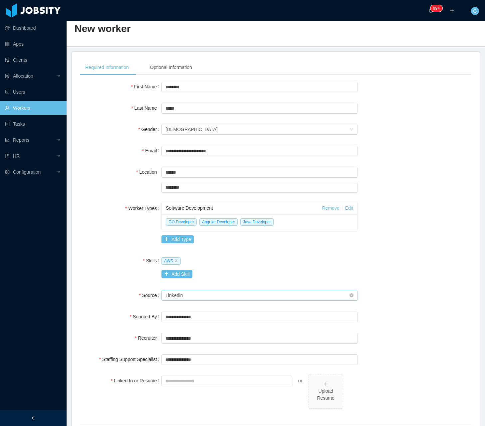
scroll to position [67, 0]
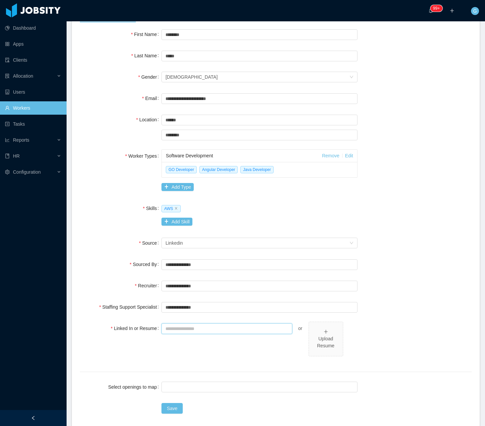
click at [182, 330] on input "Linked In or Resume" at bounding box center [227, 328] width 131 height 11
paste input "**********"
type input "**********"
click at [177, 385] on div at bounding box center [259, 387] width 190 height 10
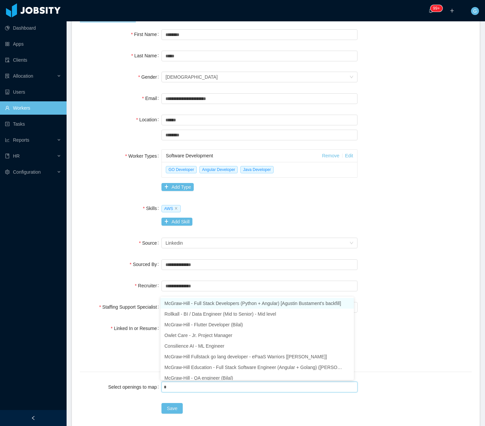
type input "**"
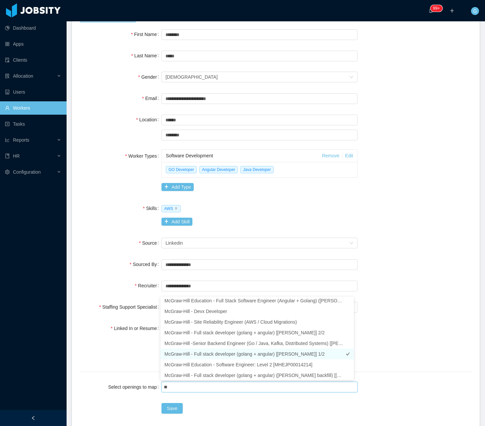
click at [298, 349] on li "McGraw-Hill - Full stack developer (golang + angular) [Vijay Yadav] 1/2" at bounding box center [257, 353] width 193 height 11
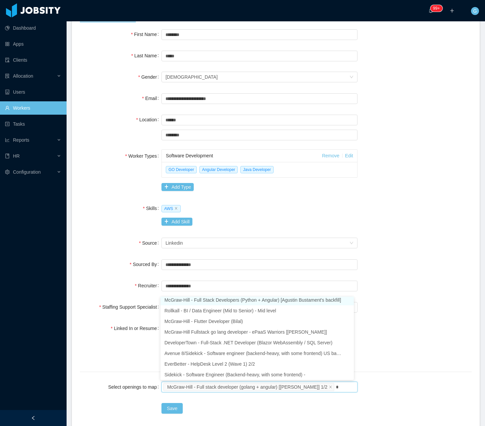
scroll to position [1, 0]
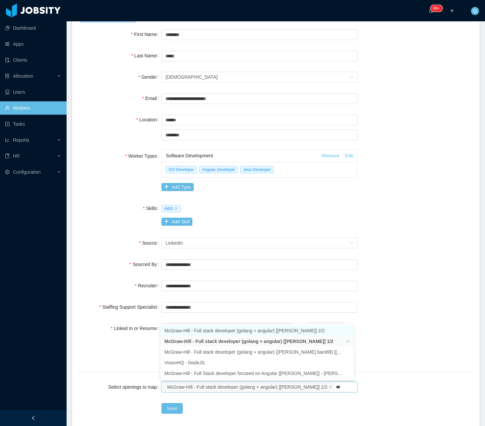
type input "****"
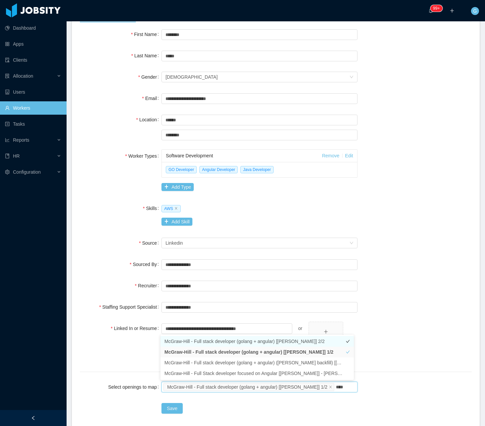
click at [316, 341] on li "McGraw-Hill - Full stack developer (golang + angular) [Vijay Yadav] 2/2" at bounding box center [257, 341] width 193 height 11
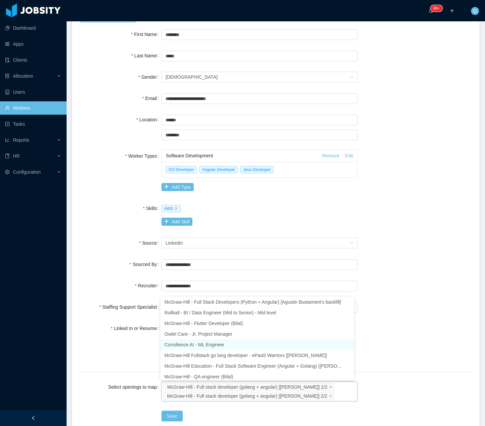
scroll to position [3, 0]
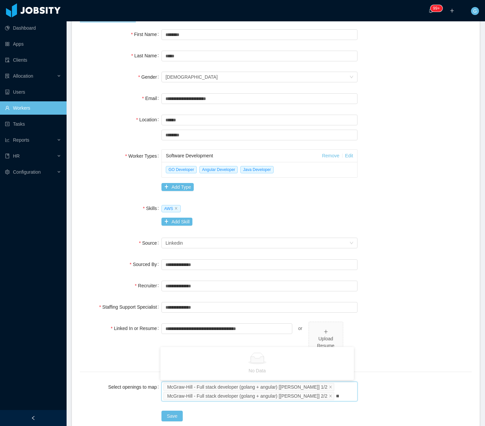
type input "*"
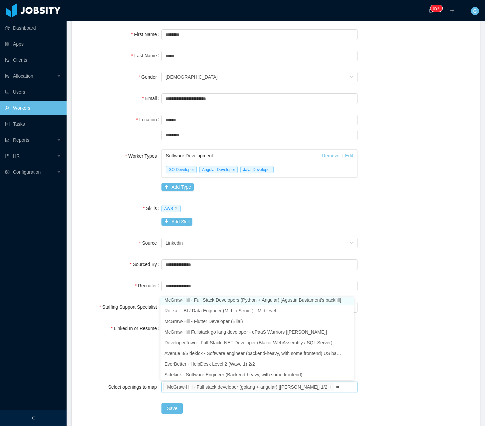
type input "***"
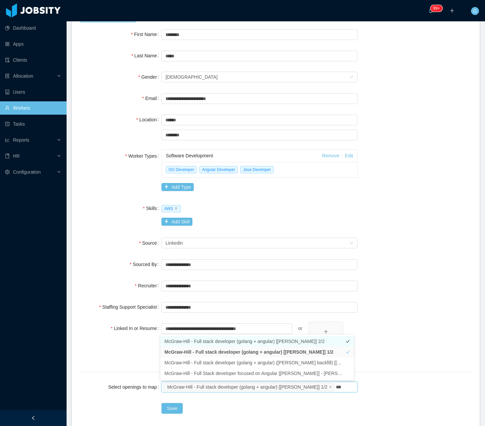
click at [291, 340] on li "McGraw-Hill - Full stack developer (golang + angular) [Vijay Yadav] 2/2" at bounding box center [257, 341] width 193 height 11
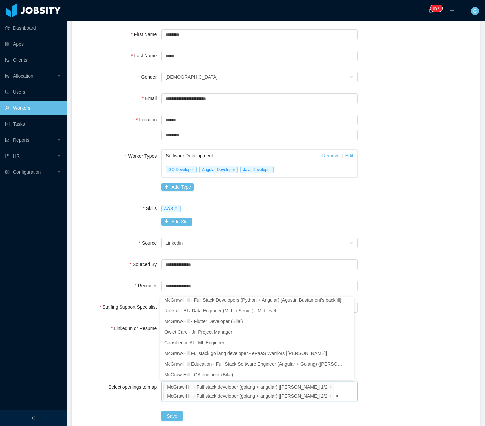
scroll to position [1, 0]
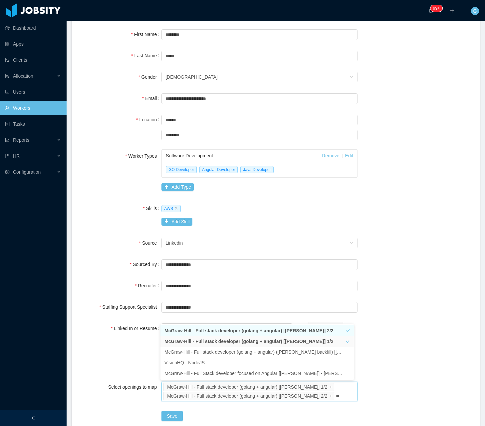
type input "***"
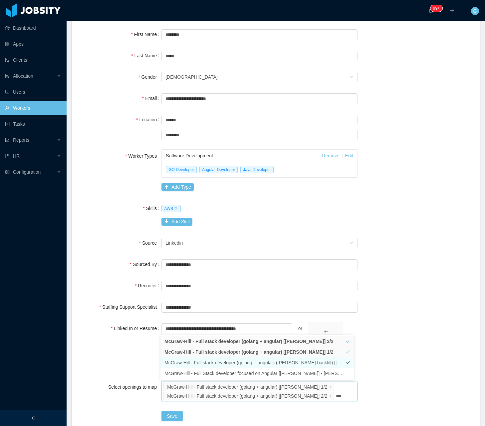
click at [316, 363] on li "McGraw-Hill - Full stack developer (golang + angular) (Daniel Bittar backfill) …" at bounding box center [257, 362] width 193 height 11
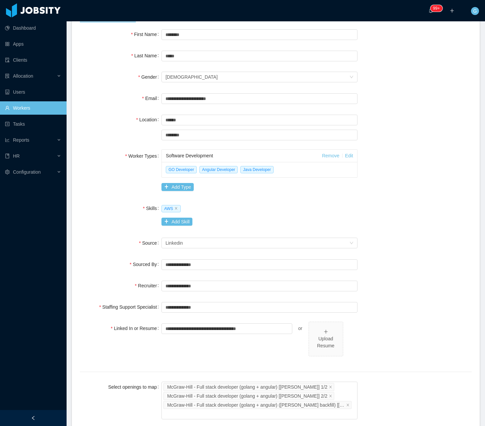
click at [407, 358] on div "**********" at bounding box center [276, 342] width 392 height 42
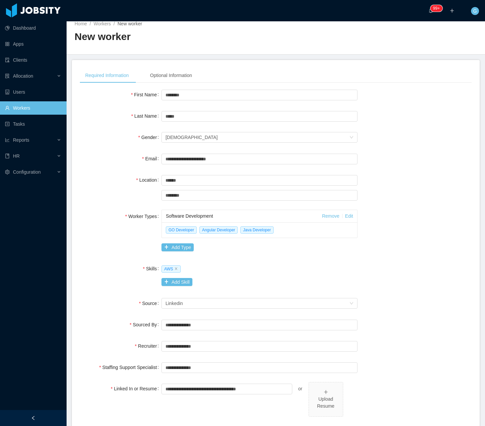
scroll to position [0, 0]
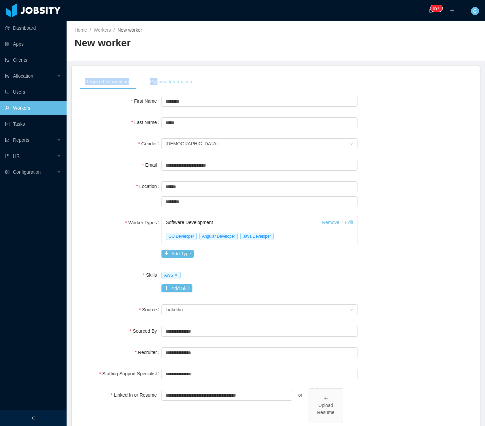
drag, startPoint x: 159, startPoint y: 74, endPoint x: 161, endPoint y: 80, distance: 6.9
click at [160, 78] on div "**********" at bounding box center [276, 294] width 408 height 457
click at [161, 81] on div "Optional Information" at bounding box center [171, 81] width 53 height 15
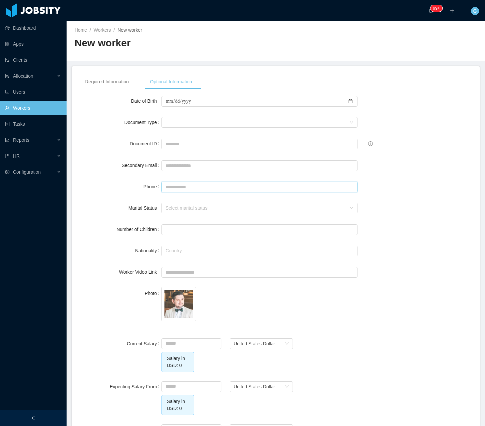
click at [201, 190] on input "Phone" at bounding box center [260, 187] width 196 height 11
paste input "**********"
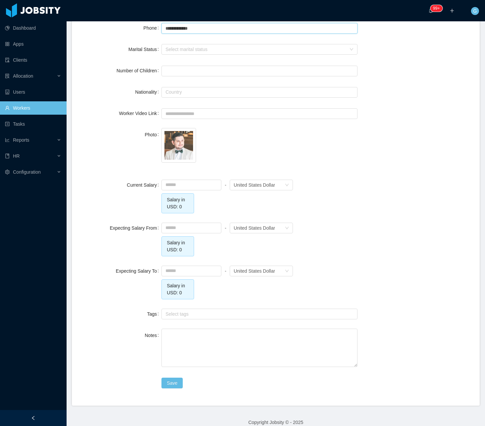
scroll to position [167, 0]
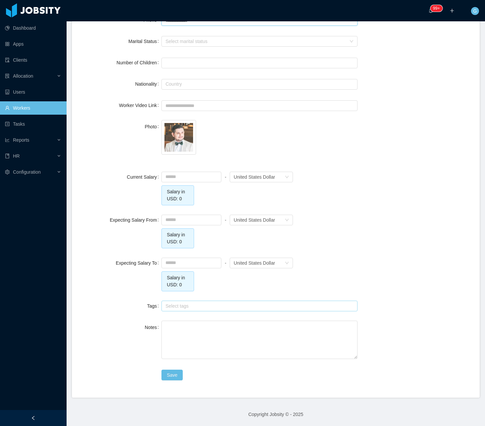
click at [201, 309] on div "Select tags" at bounding box center [258, 305] width 185 height 7
type input "**********"
click at [90, 312] on div "**********" at bounding box center [276, 148] width 392 height 440
click at [168, 379] on button "Save" at bounding box center [172, 374] width 21 height 11
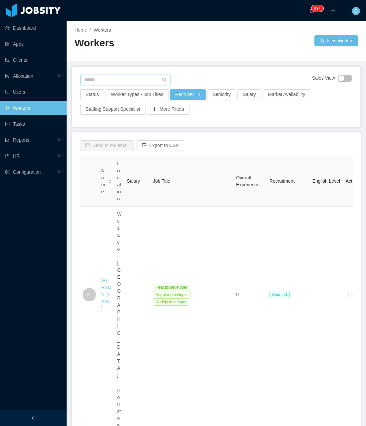
click at [104, 83] on input "text" at bounding box center [125, 80] width 91 height 11
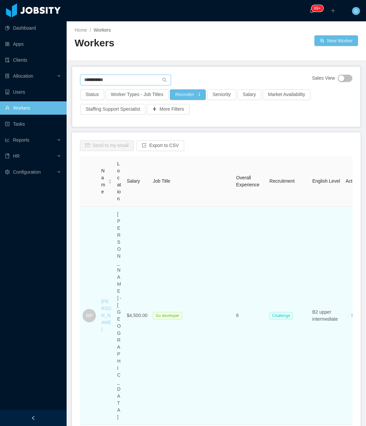
type input "**********"
click at [102, 298] on link "[PERSON_NAME]" at bounding box center [106, 314] width 10 height 33
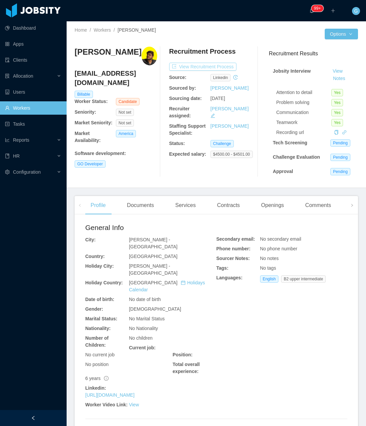
click at [208, 66] on button "View Recruitment Process" at bounding box center [202, 67] width 67 height 8
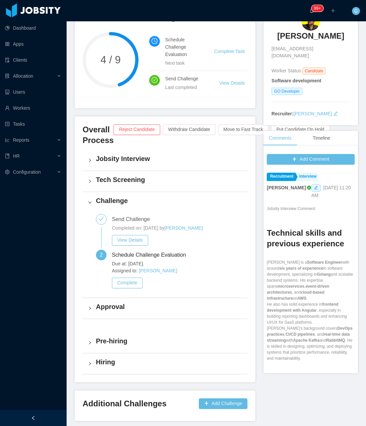
scroll to position [67, 0]
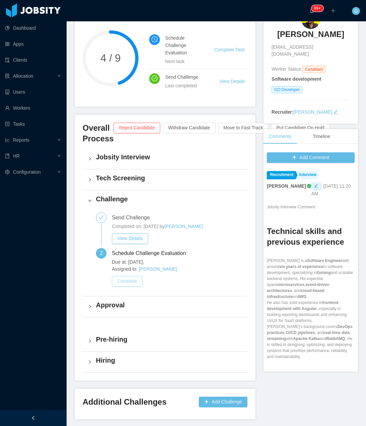
click at [133, 279] on button "Complete" at bounding box center [127, 281] width 31 height 11
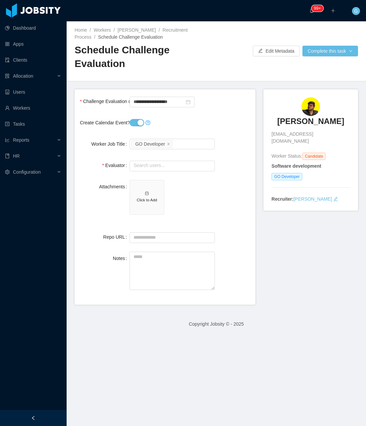
click at [137, 116] on div at bounding box center [172, 122] width 85 height 13
click at [136, 119] on button "Create Calendar Event?" at bounding box center [137, 122] width 15 height 7
click at [163, 161] on input "text" at bounding box center [172, 166] width 85 height 11
click at [140, 168] on li "[PERSON_NAME] (0 pending 0 completed)" at bounding box center [171, 165] width 84 height 11
type input "**********"
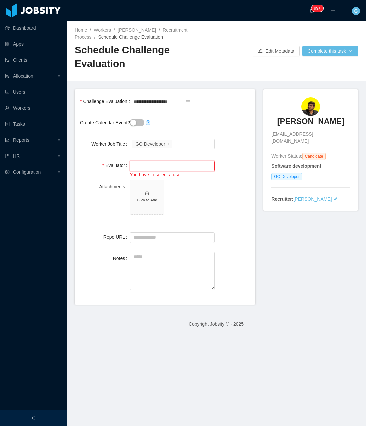
click at [163, 161] on input "text" at bounding box center [172, 166] width 85 height 11
click at [164, 167] on li "[PERSON_NAME] (0 pending 0 completed)" at bounding box center [171, 165] width 84 height 11
type input "**********"
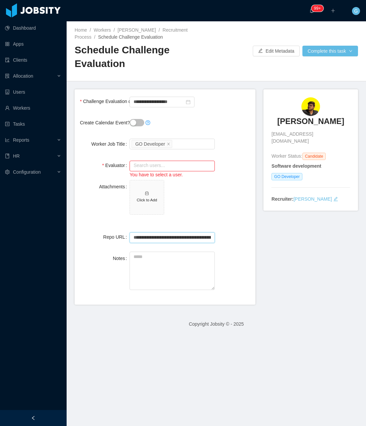
click at [164, 232] on input "**********" at bounding box center [172, 237] width 85 height 11
type input "**********"
click at [142, 161] on input "text" at bounding box center [172, 166] width 85 height 11
click at [157, 165] on li "[PERSON_NAME] (0 pending 0 completed)" at bounding box center [171, 165] width 84 height 11
type input "**********"
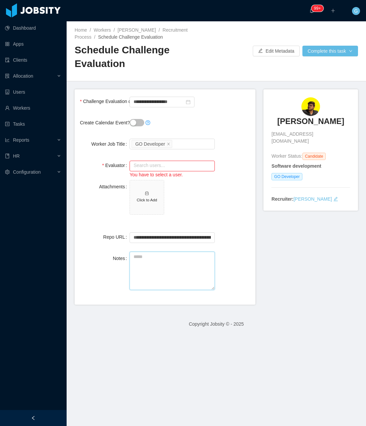
drag, startPoint x: 184, startPoint y: 246, endPoint x: 157, endPoint y: 245, distance: 26.7
click at [183, 251] on textarea "Notes" at bounding box center [172, 270] width 85 height 38
paste textarea "**********"
drag, startPoint x: 162, startPoint y: 267, endPoint x: 125, endPoint y: 278, distance: 37.9
click at [127, 278] on form "**********" at bounding box center [165, 196] width 181 height 215
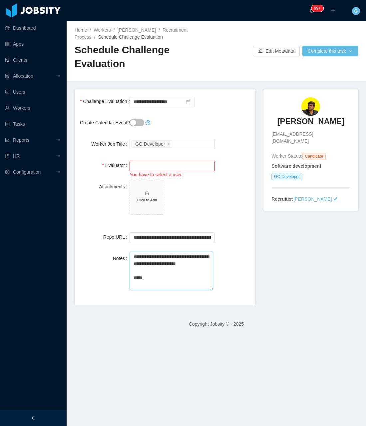
type textarea "**********"
click at [163, 161] on input "text" at bounding box center [172, 166] width 85 height 11
type input "****"
drag, startPoint x: 158, startPoint y: 265, endPoint x: 150, endPoint y: 279, distance: 15.4
click at [156, 270] on textarea "**********" at bounding box center [172, 270] width 84 height 38
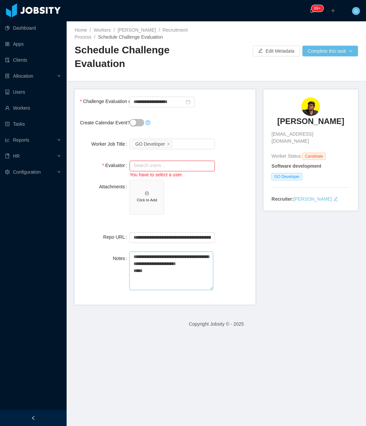
paste textarea "**********"
drag, startPoint x: 192, startPoint y: 268, endPoint x: 120, endPoint y: 266, distance: 72.0
click at [120, 266] on div "**********" at bounding box center [165, 271] width 170 height 40
type textarea "**********"
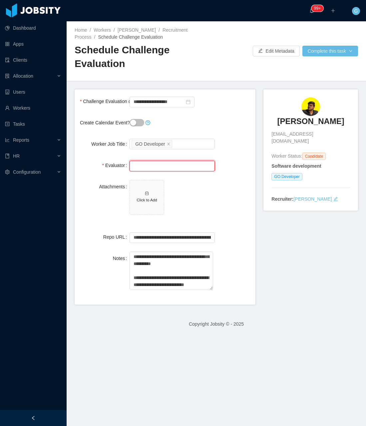
click at [133, 161] on input "text" at bounding box center [172, 166] width 85 height 11
click at [156, 161] on li "[PERSON_NAME] (0 pending 0 completed)" at bounding box center [171, 165] width 84 height 11
type input "**********"
click at [167, 95] on div "**********" at bounding box center [172, 101] width 85 height 13
click at [169, 97] on input "**********" at bounding box center [162, 102] width 65 height 11
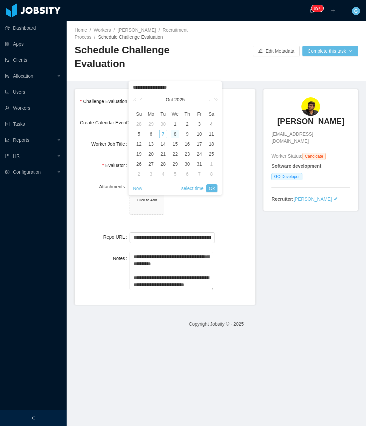
click at [181, 133] on td "8" at bounding box center [175, 134] width 12 height 10
click at [175, 136] on div "8" at bounding box center [175, 134] width 8 height 8
click at [211, 191] on link "Ok" at bounding box center [211, 188] width 11 height 8
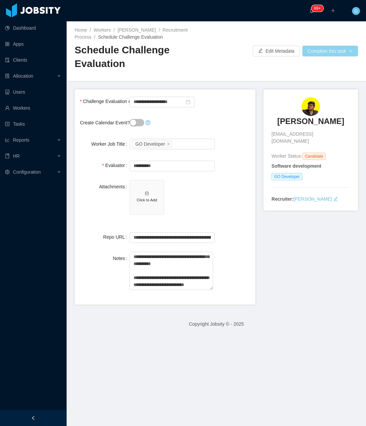
click at [313, 48] on button "Complete this task" at bounding box center [330, 51] width 56 height 11
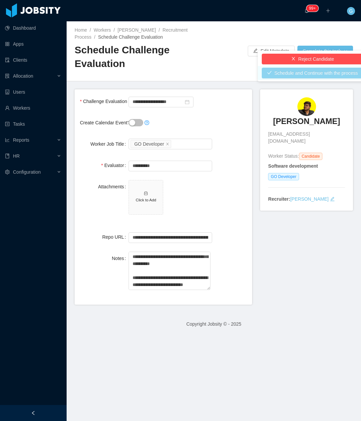
click at [306, 73] on button "Schedule and Continue with the process" at bounding box center [313, 73] width 102 height 11
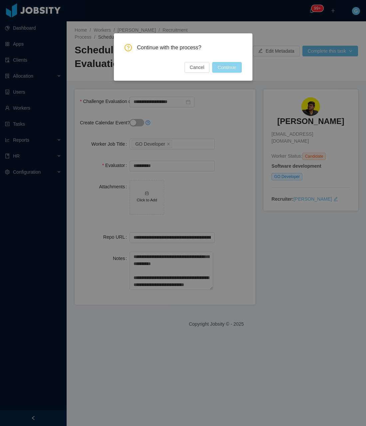
click at [232, 66] on button "Continue" at bounding box center [226, 67] width 29 height 11
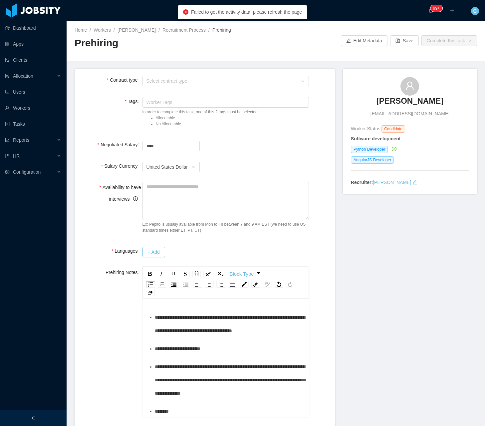
scroll to position [404, 0]
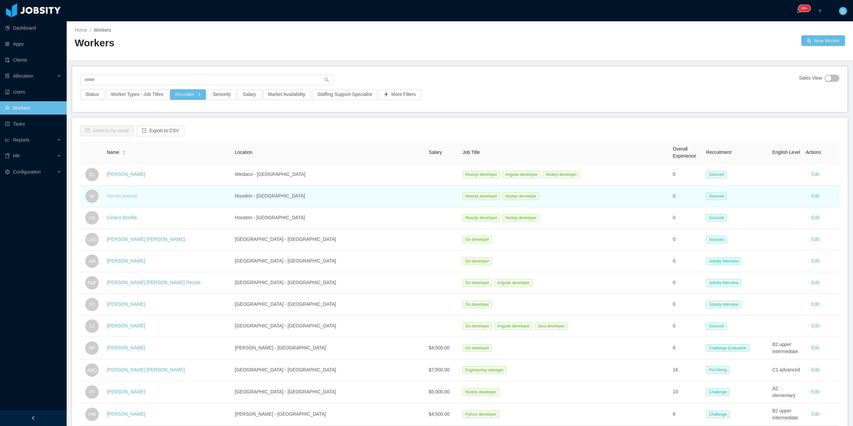
click at [128, 197] on link "Naruto Iwasaki" at bounding box center [122, 195] width 31 height 5
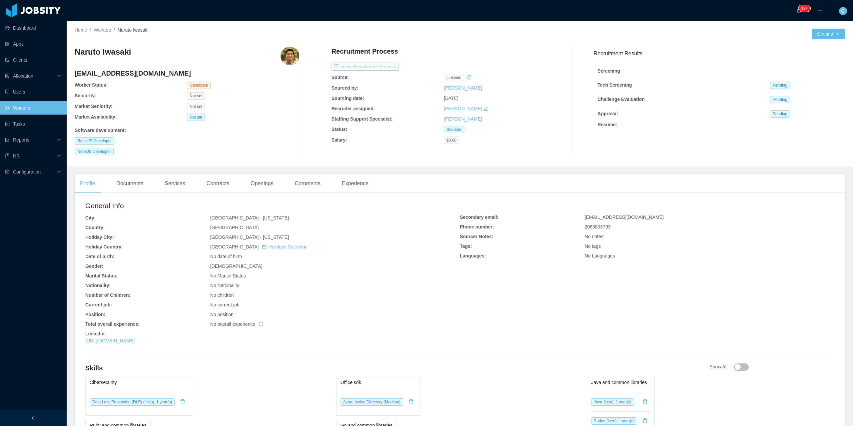
click at [354, 68] on button "View Recruitment Process" at bounding box center [364, 67] width 67 height 8
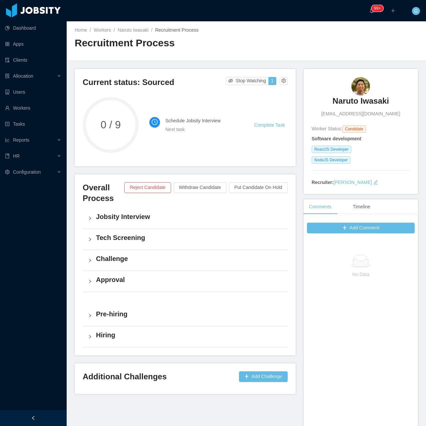
click at [133, 219] on h4 "Jobsity Interview" at bounding box center [189, 216] width 186 height 9
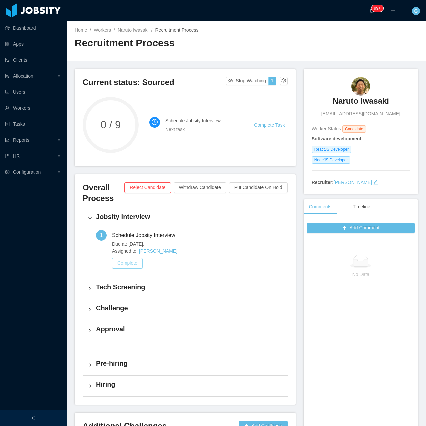
click at [134, 262] on button "Complete" at bounding box center [127, 263] width 31 height 11
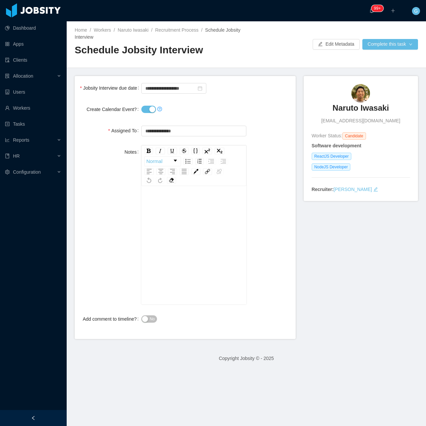
click at [141, 112] on span at bounding box center [151, 109] width 21 height 5
click at [144, 112] on button "Create Calendar Event?" at bounding box center [148, 109] width 15 height 7
click at [163, 88] on input "**********" at bounding box center [173, 88] width 65 height 11
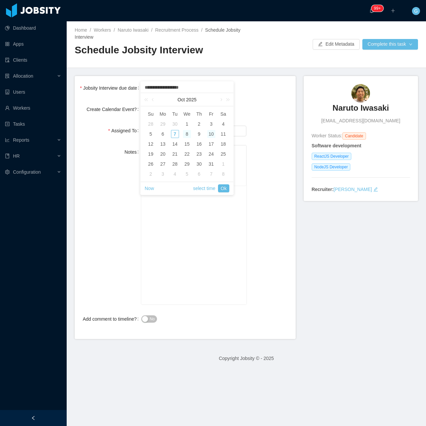
click at [187, 133] on div "8" at bounding box center [187, 134] width 8 height 8
type input "**********"
click at [227, 191] on link "Ok" at bounding box center [223, 188] width 11 height 8
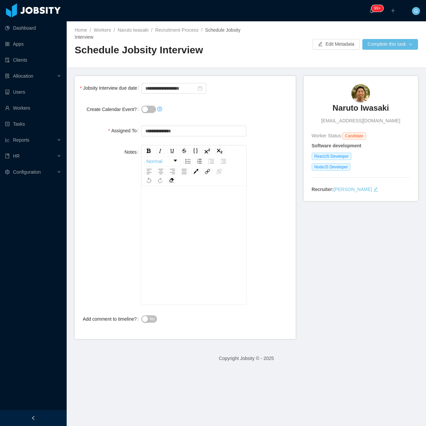
click at [378, 37] on div "Home / Workers / [PERSON_NAME] / Recruitment Process / Schedule Jobsity Intervi…" at bounding box center [246, 44] width 359 height 47
click at [379, 45] on button "Complete this task" at bounding box center [390, 44] width 56 height 11
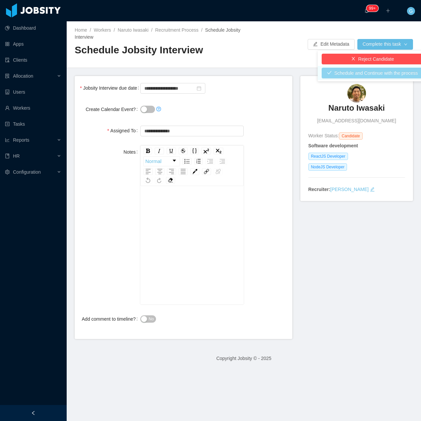
click at [376, 74] on button "Schedule and Continue with the process" at bounding box center [372, 73] width 102 height 11
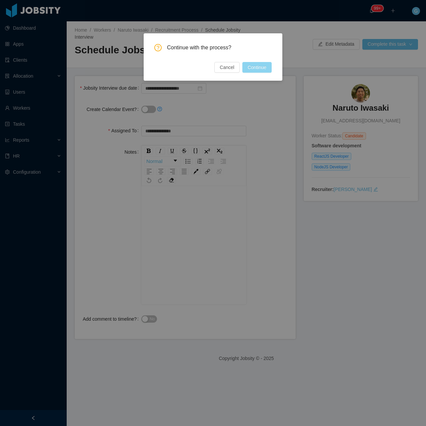
click at [263, 70] on button "Continue" at bounding box center [256, 67] width 29 height 11
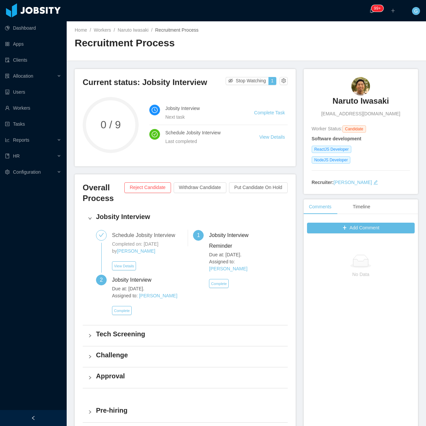
click at [126, 315] on div "Due at: Oct 8th, 2025. Assigned to: Guido Fernandez Complete" at bounding box center [148, 302] width 73 height 34
click at [122, 313] on button "Complete" at bounding box center [122, 310] width 20 height 9
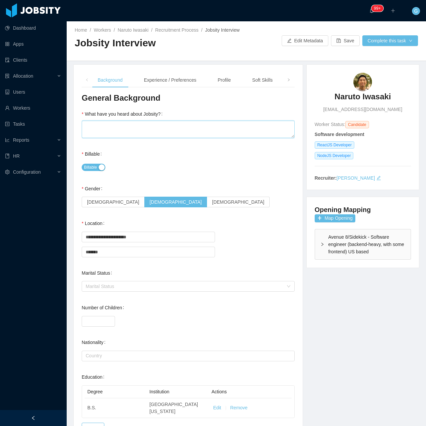
click at [188, 130] on textarea "What have you heard about Jobsity?" at bounding box center [188, 129] width 213 height 17
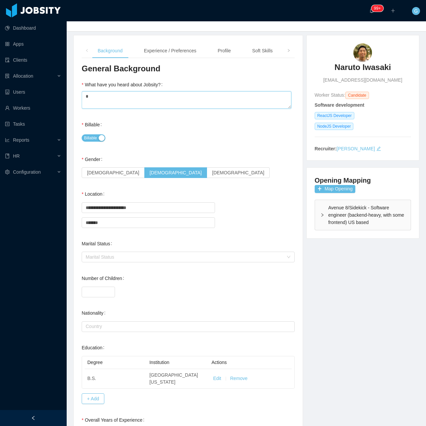
scroll to position [33, 0]
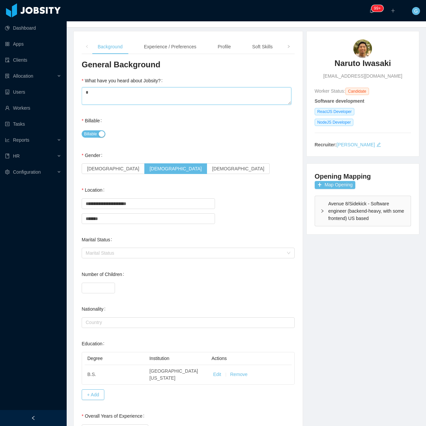
type textarea "*"
click at [287, 46] on span at bounding box center [288, 46] width 11 height 15
click at [256, 43] on div "Background Experience / Preferences Profile Soft Skills Language Notes" at bounding box center [152, 46] width 261 height 15
click at [266, 44] on div "Notes" at bounding box center [271, 46] width 23 height 15
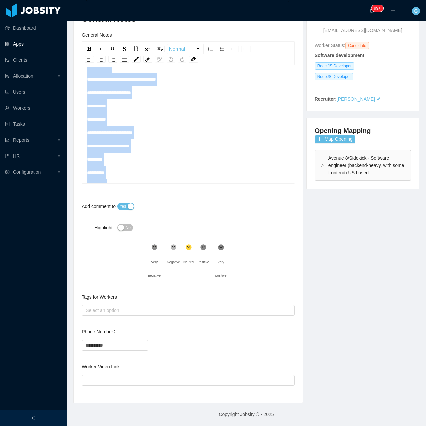
scroll to position [0, 0]
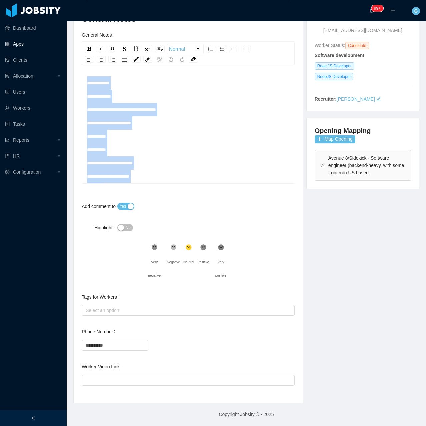
drag, startPoint x: 137, startPoint y: 180, endPoint x: 49, endPoint y: 45, distance: 160.5
click at [49, 45] on section "**********" at bounding box center [213, 213] width 426 height 426
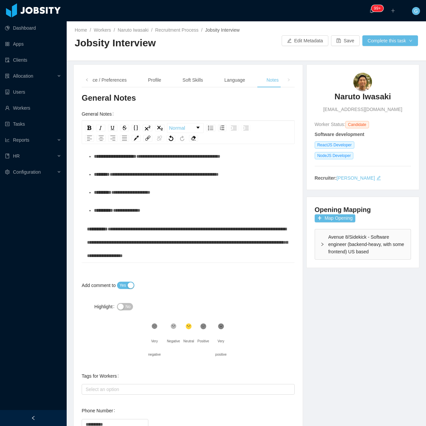
scroll to position [497, 0]
click at [111, 80] on div "Experience / Preferences" at bounding box center [100, 80] width 63 height 15
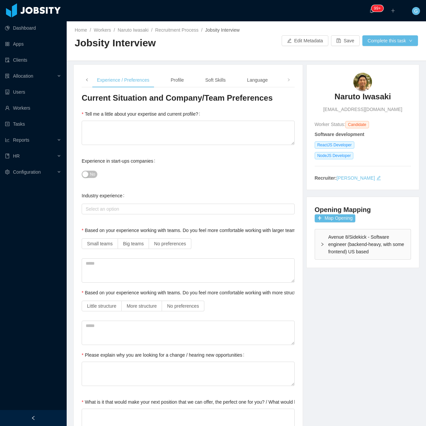
click at [84, 79] on span at bounding box center [87, 80] width 11 height 15
click at [105, 82] on div "Background" at bounding box center [110, 80] width 36 height 15
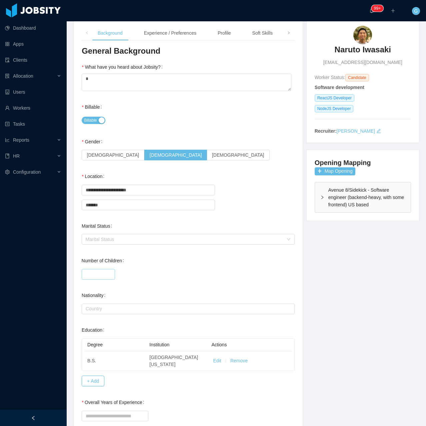
scroll to position [100, 0]
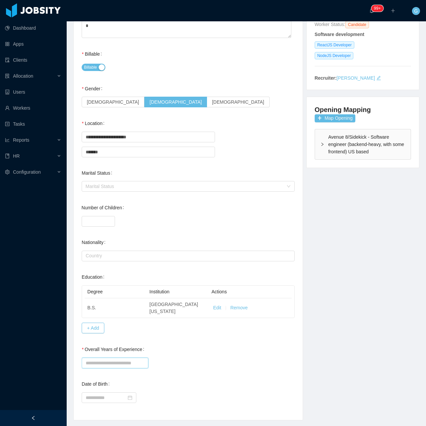
click at [104, 357] on input "Overall Years of Experience" at bounding box center [115, 362] width 67 height 11
drag, startPoint x: 94, startPoint y: 357, endPoint x: 103, endPoint y: 357, distance: 8.3
click at [101, 357] on input "Overall Years of Experience" at bounding box center [115, 362] width 67 height 11
type input "**"
drag, startPoint x: 125, startPoint y: 364, endPoint x: 131, endPoint y: 361, distance: 6.4
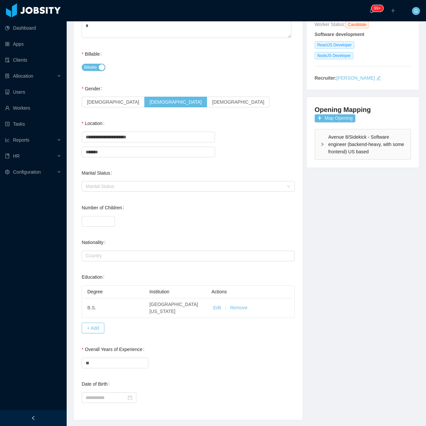
drag, startPoint x: 131, startPoint y: 361, endPoint x: 241, endPoint y: 369, distance: 110.5
click at [230, 381] on div "Date of Birth" at bounding box center [188, 390] width 213 height 27
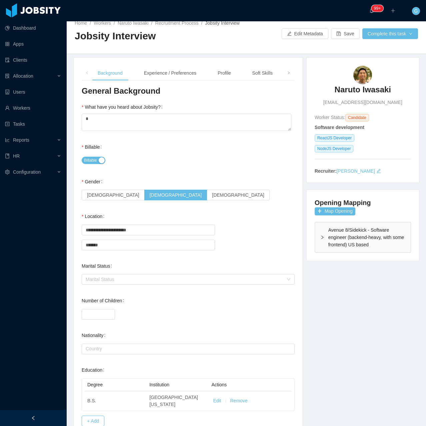
scroll to position [0, 0]
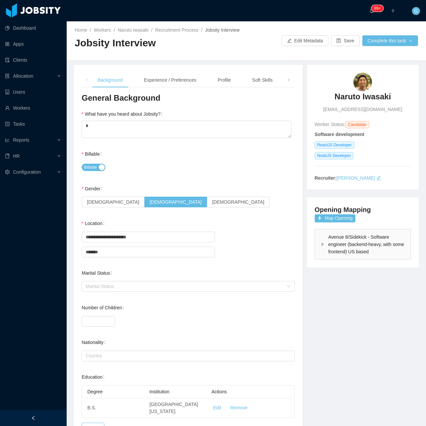
click at [173, 68] on div "**********" at bounding box center [188, 292] width 229 height 455
click at [172, 88] on div "**********" at bounding box center [188, 292] width 213 height 439
click at [169, 80] on div "Experience / Preferences" at bounding box center [170, 80] width 63 height 15
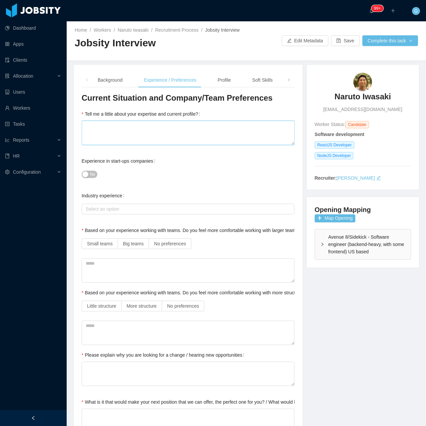
click at [115, 138] on textarea "Tell me a little about your expertise and current profile?" at bounding box center [188, 133] width 213 height 24
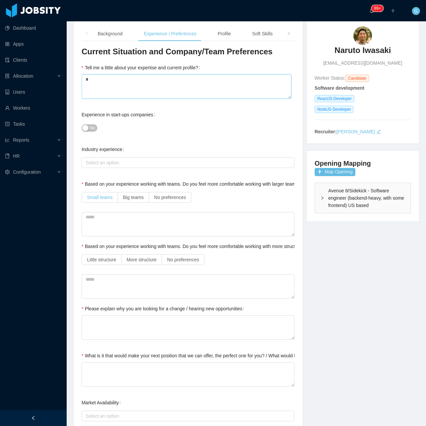
scroll to position [67, 0]
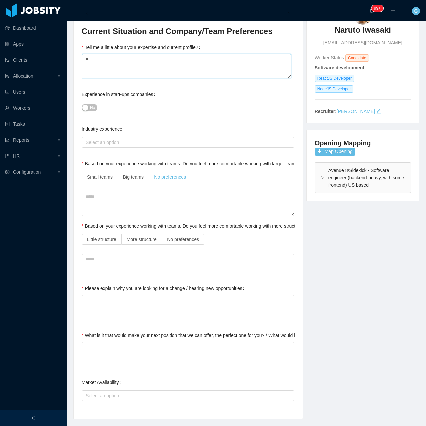
type textarea "*"
click at [164, 175] on span "No preferences" at bounding box center [170, 176] width 32 height 5
click at [183, 236] on span "No preferences" at bounding box center [183, 238] width 32 height 5
click at [89, 112] on div "No" at bounding box center [188, 107] width 213 height 13
click at [90, 109] on span "No" at bounding box center [92, 107] width 5 height 7
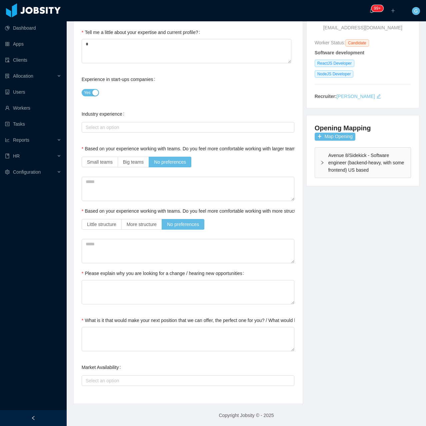
scroll to position [83, 0]
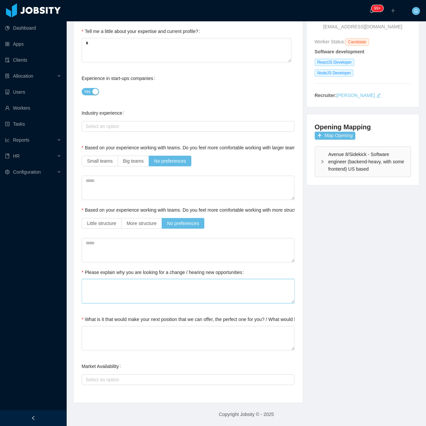
click at [108, 288] on textarea "Please explain why you are looking for a change / hearing new opportunities" at bounding box center [188, 291] width 213 height 24
type textarea "*"
click at [109, 337] on textarea "What is it that would make your next position that we can offer, the perfect on…" at bounding box center [188, 338] width 213 height 24
type textarea "*"
click at [121, 385] on div "Select an option" at bounding box center [188, 379] width 213 height 13
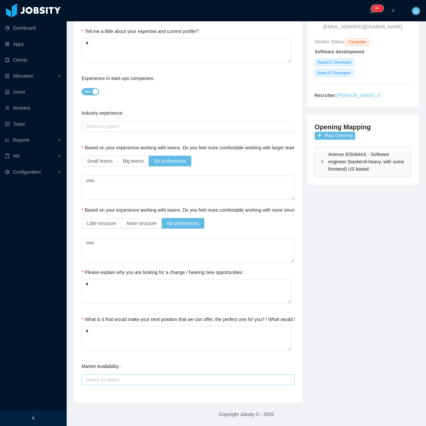
click at [117, 376] on div "Select an option" at bounding box center [187, 379] width 202 height 7
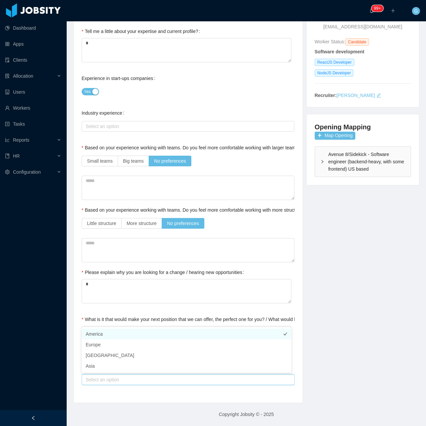
click at [102, 338] on li "America" at bounding box center [186, 333] width 209 height 11
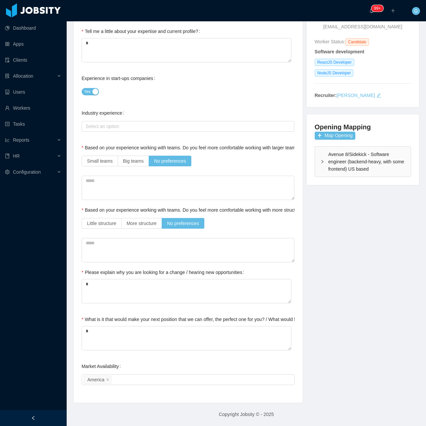
click at [333, 352] on div "**********" at bounding box center [246, 192] width 362 height 421
click at [331, 366] on div "**********" at bounding box center [246, 192] width 362 height 421
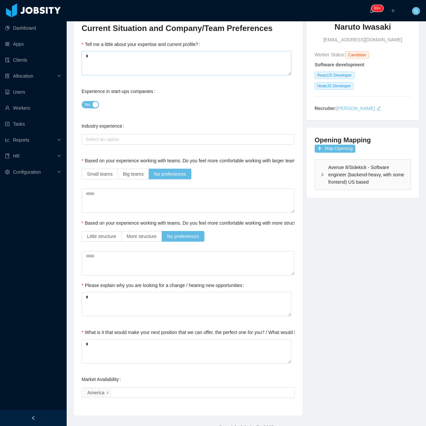
scroll to position [0, 0]
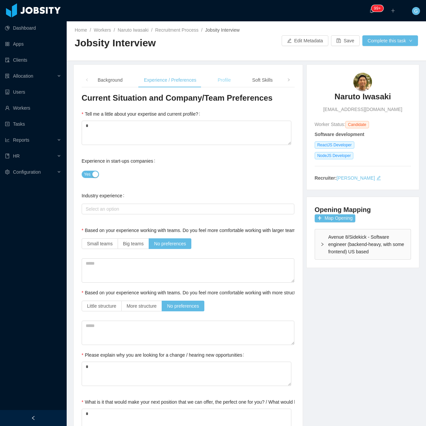
click at [226, 85] on div "Profile" at bounding box center [224, 80] width 24 height 15
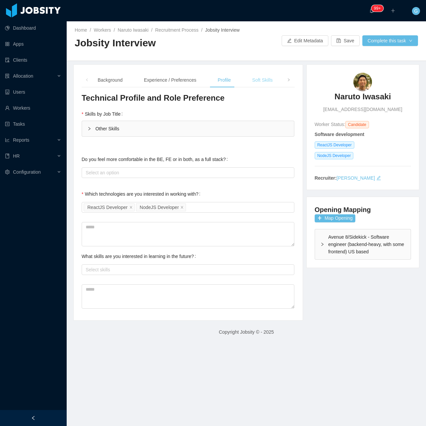
click at [248, 82] on div "Soft Skills" at bounding box center [262, 80] width 31 height 15
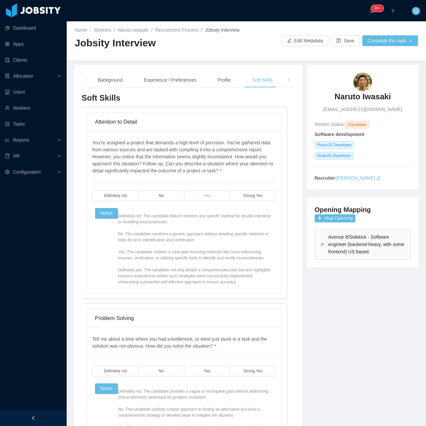
click at [220, 198] on label "Yes" at bounding box center [207, 196] width 46 height 10
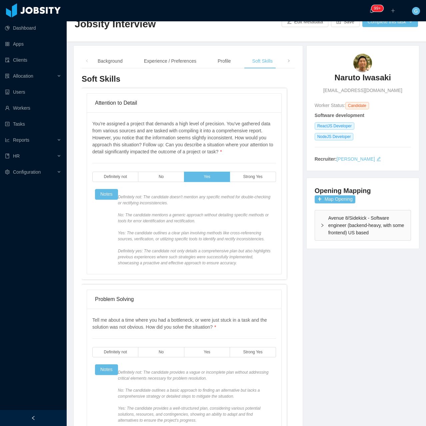
scroll to position [233, 0]
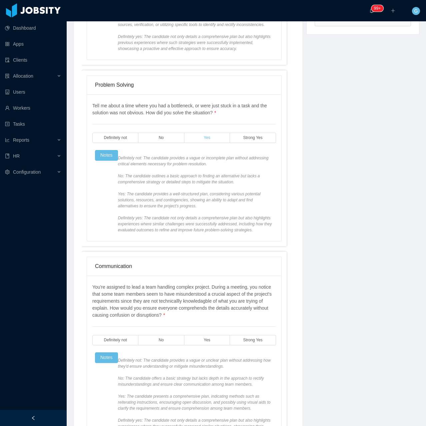
click at [211, 137] on label "Yes" at bounding box center [207, 138] width 46 height 10
click at [203, 337] on label "Yes" at bounding box center [207, 340] width 46 height 10
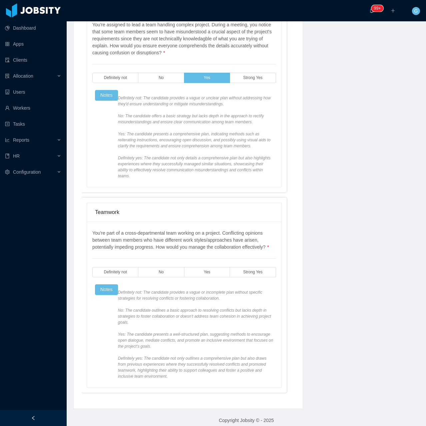
click at [197, 249] on div "You're part of a cross-departmental team working on a project. Conflicting opin…" at bounding box center [184, 304] width 184 height 150
click at [200, 267] on label "Yes" at bounding box center [207, 272] width 46 height 10
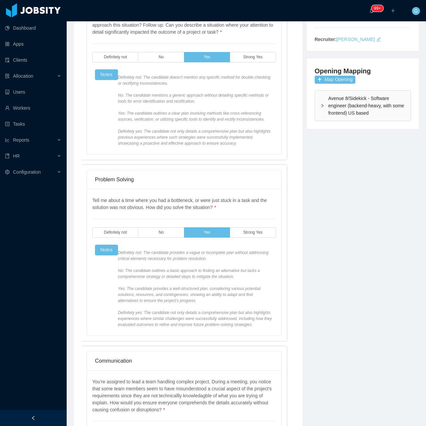
scroll to position [0, 0]
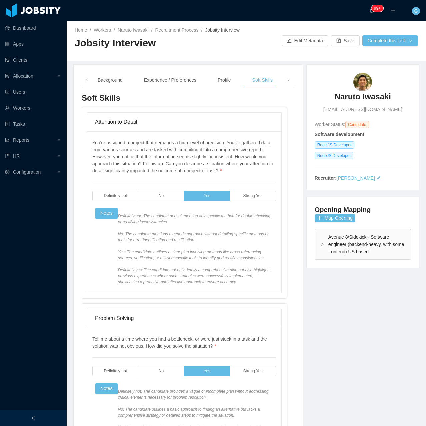
click at [283, 82] on span at bounding box center [288, 80] width 11 height 15
click at [234, 82] on div "Language" at bounding box center [233, 80] width 31 height 15
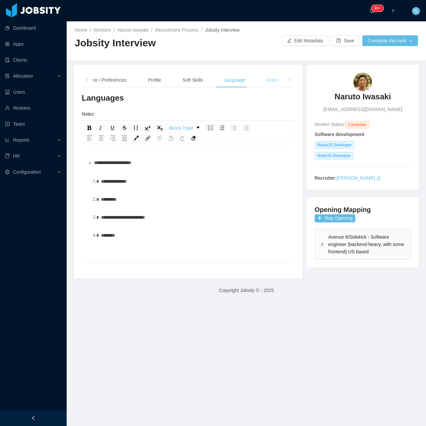
click at [275, 83] on div "Notes" at bounding box center [272, 80] width 23 height 15
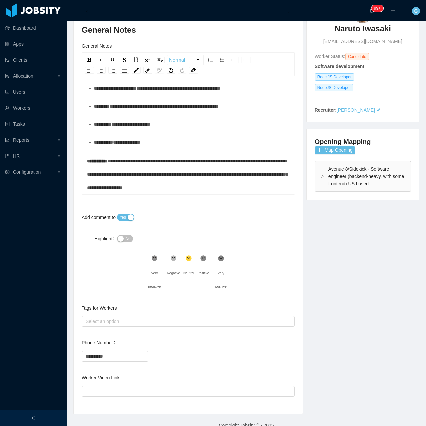
scroll to position [79, 0]
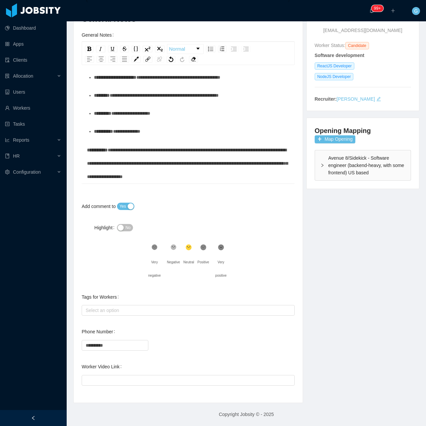
click at [122, 225] on button "No" at bounding box center [125, 227] width 16 height 7
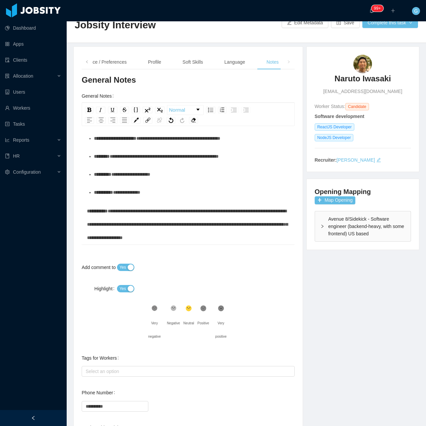
scroll to position [0, 0]
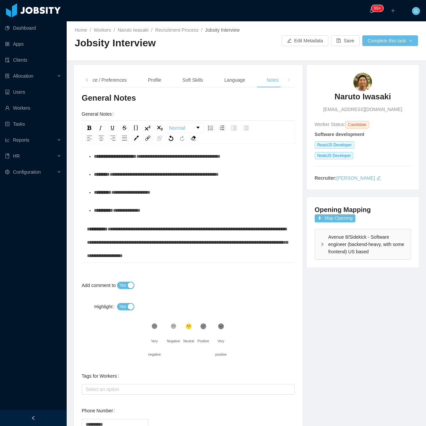
click at [385, 46] on div "Home / Workers / [PERSON_NAME] / Recruitment Process / Jobsity Interview / Jobs…" at bounding box center [246, 41] width 359 height 40
click at [373, 44] on button "Complete this task" at bounding box center [390, 40] width 56 height 11
click at [377, 71] on button "Continue with the process" at bounding box center [385, 69] width 72 height 11
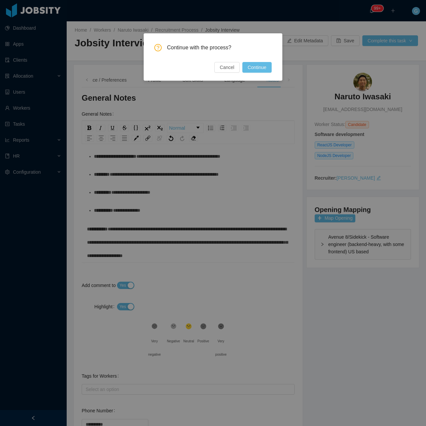
drag, startPoint x: 266, startPoint y: 71, endPoint x: 270, endPoint y: 71, distance: 4.3
click at [267, 71] on button "Continue" at bounding box center [256, 67] width 29 height 11
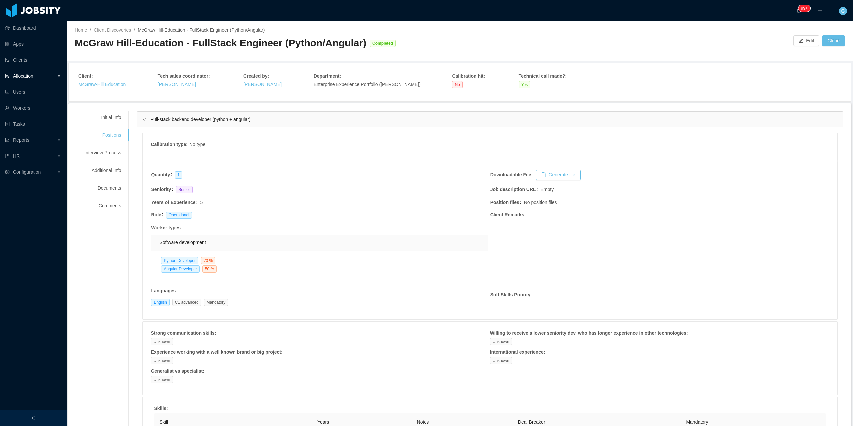
scroll to position [413, 0]
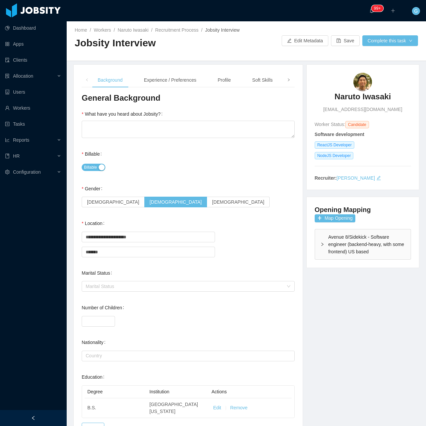
drag, startPoint x: 290, startPoint y: 72, endPoint x: 287, endPoint y: 75, distance: 3.8
click at [290, 72] on div "**********" at bounding box center [188, 292] width 229 height 455
click at [287, 80] on icon "icon: right" at bounding box center [288, 79] width 3 height 3
click at [267, 85] on div "Notes" at bounding box center [271, 80] width 23 height 15
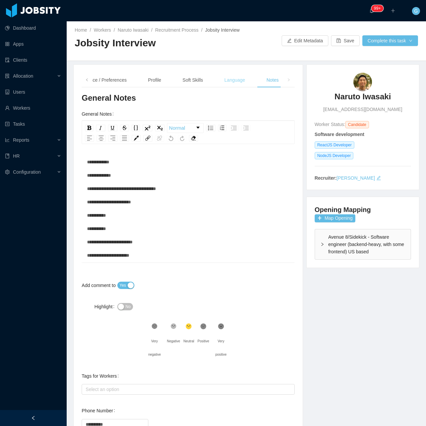
click at [227, 86] on div "Language" at bounding box center [234, 80] width 31 height 15
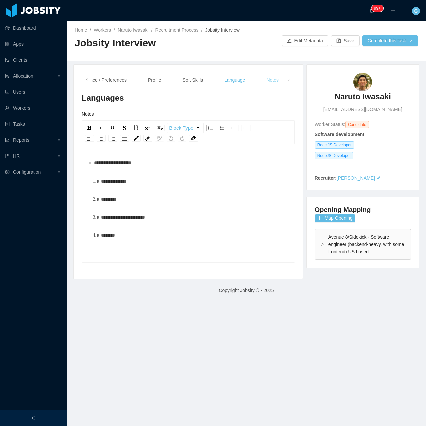
click at [272, 79] on div "Notes" at bounding box center [272, 80] width 23 height 15
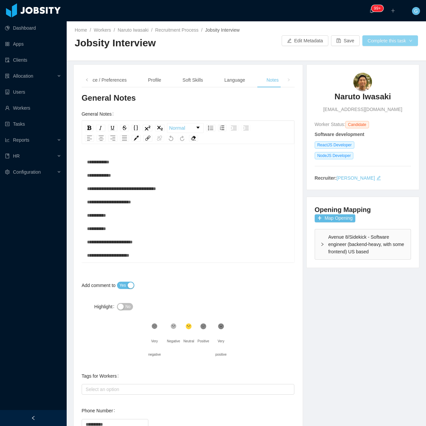
click at [392, 46] on div "Home / Workers / [PERSON_NAME] / Recruitment Process / Jobsity Interview / Jobs…" at bounding box center [246, 41] width 359 height 40
click at [388, 41] on button "Complete this task" at bounding box center [390, 40] width 56 height 11
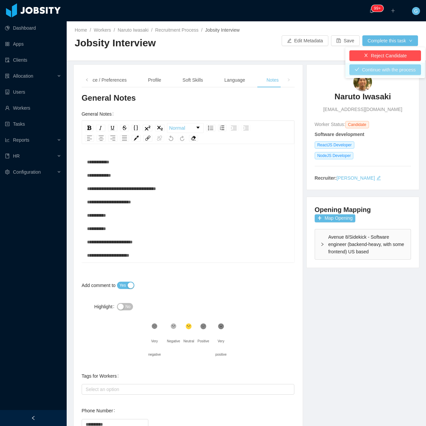
click at [376, 71] on button "Continue with the process" at bounding box center [385, 69] width 72 height 11
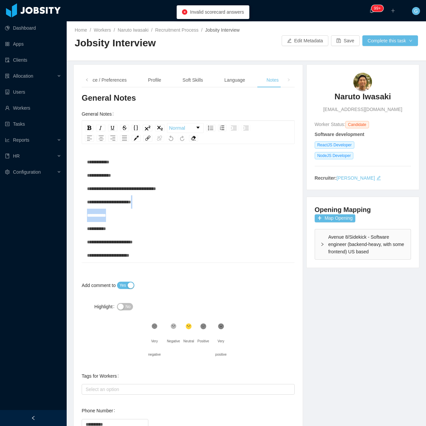
drag, startPoint x: 186, startPoint y: 208, endPoint x: 184, endPoint y: 223, distance: 14.8
click at [185, 212] on div "**********" at bounding box center [188, 261] width 202 height 213
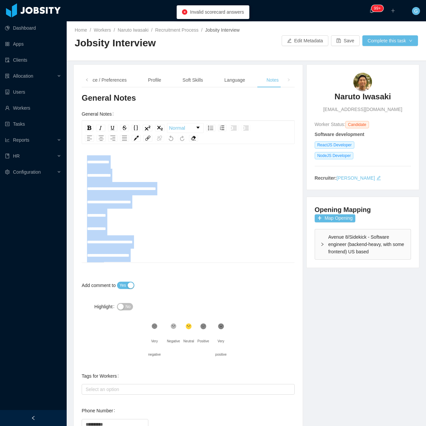
drag, startPoint x: 167, startPoint y: 272, endPoint x: 86, endPoint y: 106, distance: 184.7
click at [86, 106] on div "**********" at bounding box center [188, 283] width 213 height 381
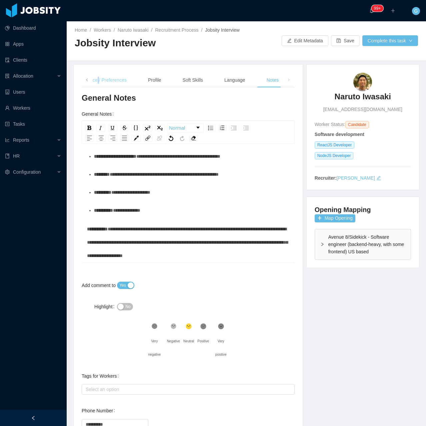
drag, startPoint x: 96, startPoint y: 81, endPoint x: 90, endPoint y: 81, distance: 5.7
click at [95, 81] on div "Experience / Preferences" at bounding box center [100, 80] width 63 height 15
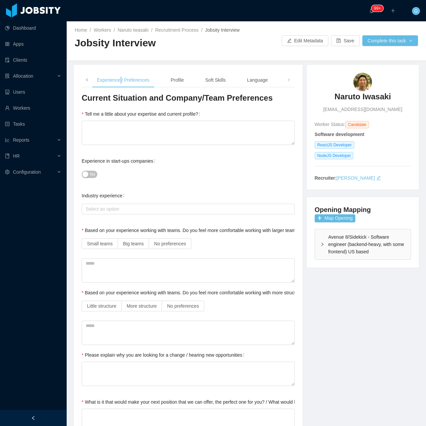
click at [86, 81] on icon "icon: left" at bounding box center [86, 79] width 3 height 3
click at [105, 81] on div "Background" at bounding box center [110, 80] width 36 height 15
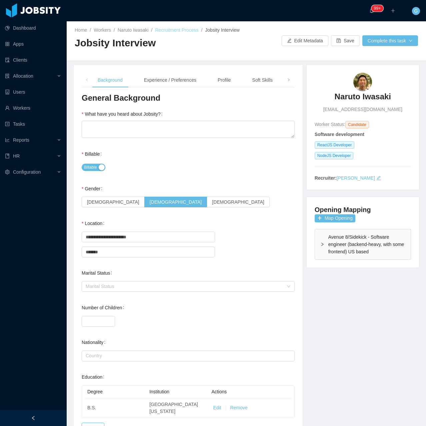
click at [187, 33] on link "Recruitment Process" at bounding box center [176, 29] width 43 height 5
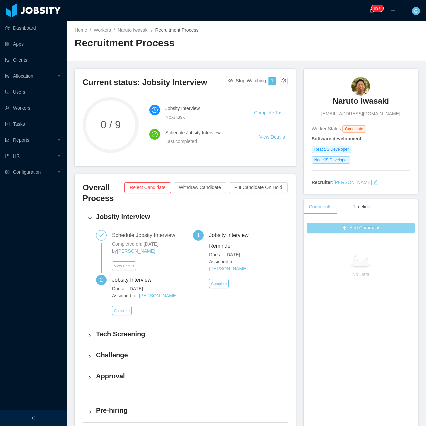
click at [338, 229] on button "Add Comment" at bounding box center [361, 227] width 108 height 11
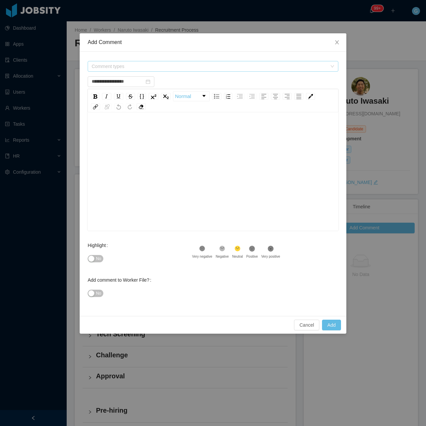
click at [137, 69] on span "Comment types" at bounding box center [209, 66] width 235 height 7
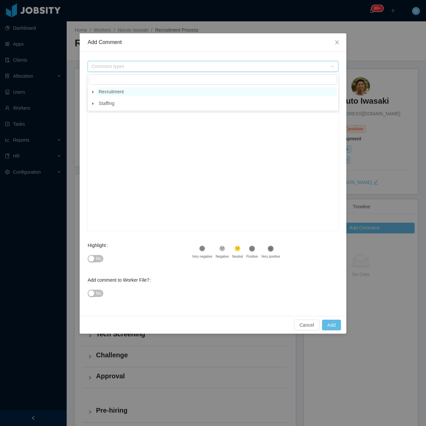
click at [108, 94] on span "Recruitment" at bounding box center [111, 91] width 25 height 5
drag, startPoint x: 88, startPoint y: 93, endPoint x: 96, endPoint y: 93, distance: 7.3
click at [90, 93] on ul "Recruitment Staffing" at bounding box center [213, 97] width 250 height 21
click at [96, 93] on span at bounding box center [93, 92] width 8 height 8
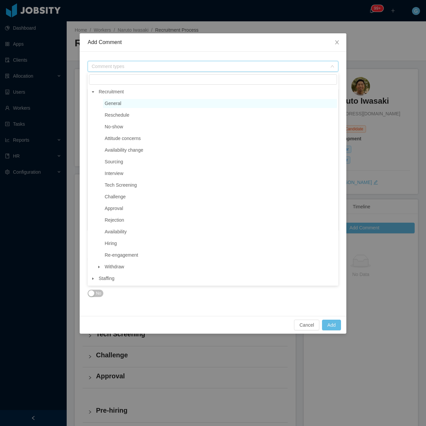
click at [114, 106] on span "General" at bounding box center [113, 103] width 17 height 5
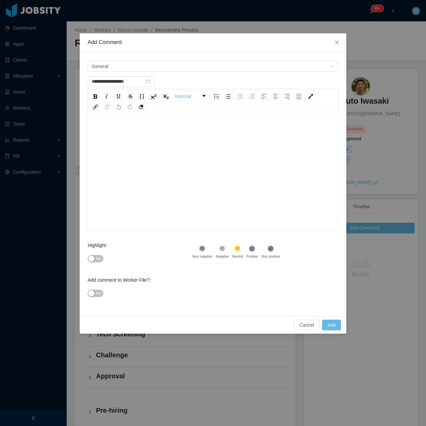
click at [131, 131] on div "rdw-editor" at bounding box center [213, 130] width 240 height 13
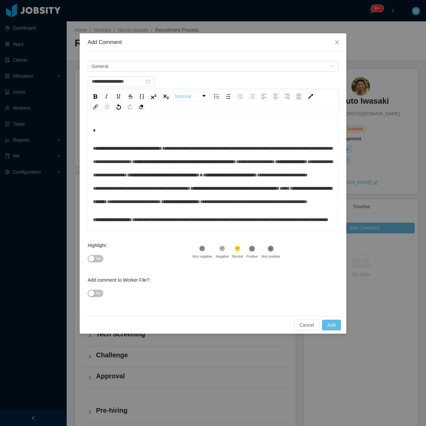
type input "**********"
click at [83, 133] on div "**********" at bounding box center [213, 184] width 266 height 264
click at [98, 133] on div "rdw-editor" at bounding box center [213, 130] width 240 height 13
click at [97, 260] on span "No" at bounding box center [98, 258] width 5 height 7
click at [101, 294] on span "No" at bounding box center [98, 293] width 5 height 7
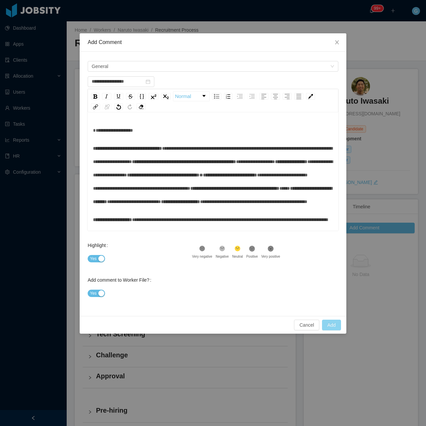
click at [329, 328] on button "Add" at bounding box center [331, 324] width 19 height 11
type input "**********"
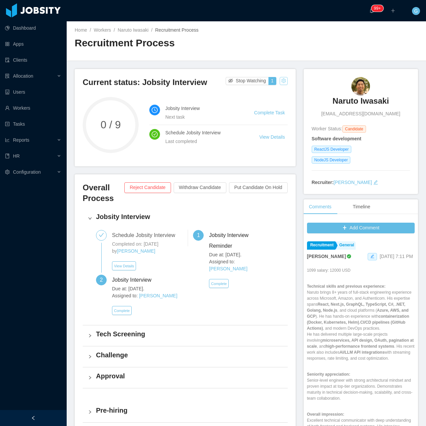
click at [279, 80] on button "button" at bounding box center [283, 81] width 8 height 8
click at [274, 107] on div "Reset process Change status" at bounding box center [266, 96] width 38 height 21
click at [278, 212] on h4 "Jobsity Interview" at bounding box center [189, 216] width 186 height 9
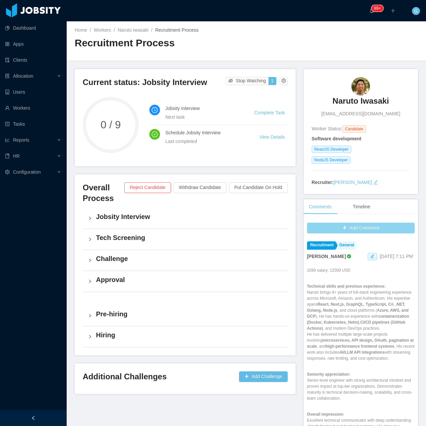
click at [329, 230] on button "Add Comment" at bounding box center [361, 227] width 108 height 11
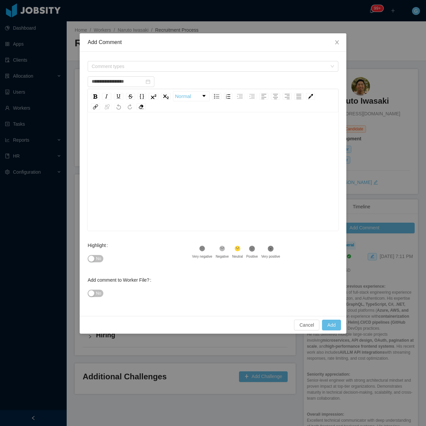
type input "**********"
click at [330, 42] on span "Close" at bounding box center [336, 42] width 19 height 19
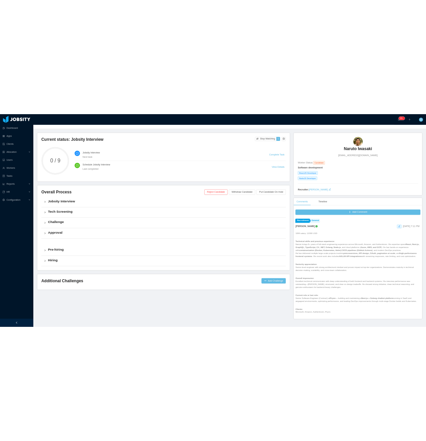
scroll to position [33, 0]
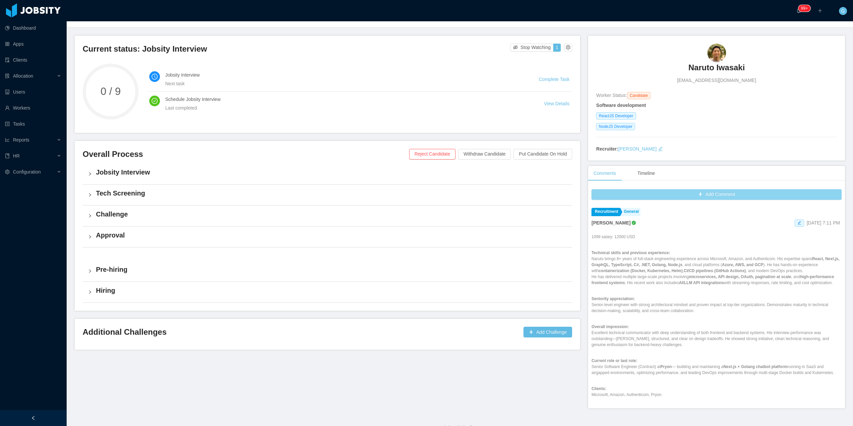
click at [425, 195] on button "Add Comment" at bounding box center [716, 194] width 250 height 11
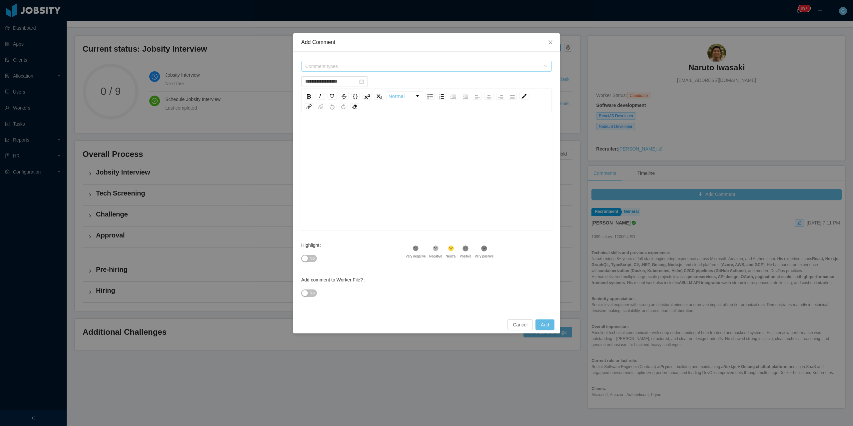
drag, startPoint x: 316, startPoint y: 73, endPoint x: 318, endPoint y: 69, distance: 4.0
click at [318, 70] on form "**********" at bounding box center [426, 184] width 250 height 248
click at [318, 69] on span "Comment types" at bounding box center [422, 66] width 235 height 7
click at [312, 91] on span "Recruitment" at bounding box center [430, 91] width 240 height 9
click at [306, 98] on ul "Recruitment Staffing" at bounding box center [426, 97] width 250 height 21
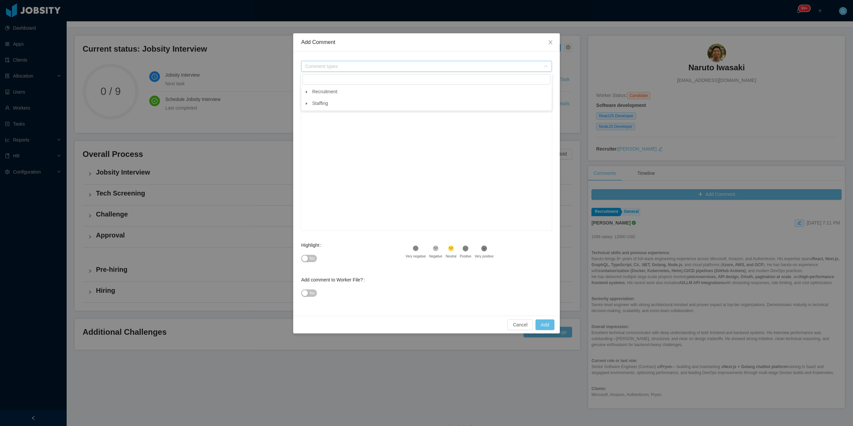
click at [307, 96] on span at bounding box center [306, 92] width 8 height 8
click at [329, 98] on li "Recruitment General Reschedule No-show Attitude concerns Availability change So…" at bounding box center [426, 179] width 248 height 184
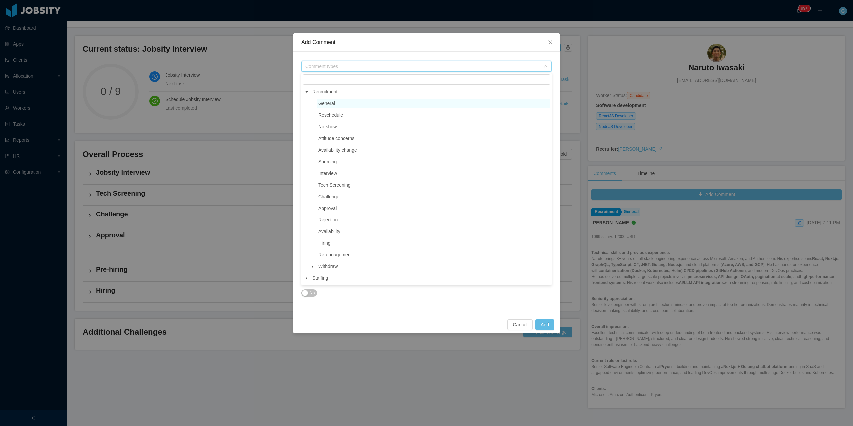
click at [330, 107] on span "General" at bounding box center [433, 103] width 234 height 9
type input "**********"
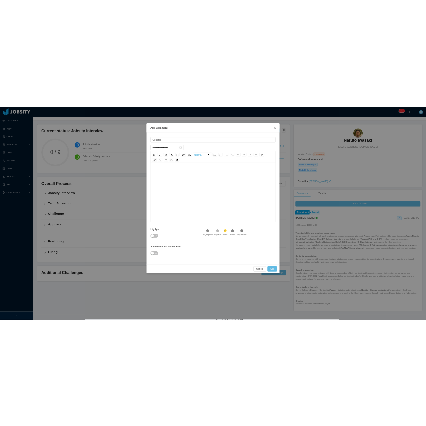
scroll to position [31, 0]
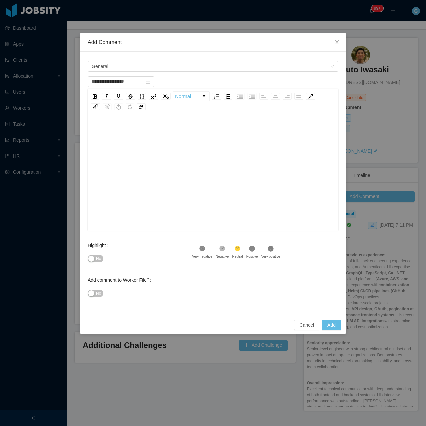
click at [135, 120] on div "rdw-wrapper" at bounding box center [213, 172] width 250 height 117
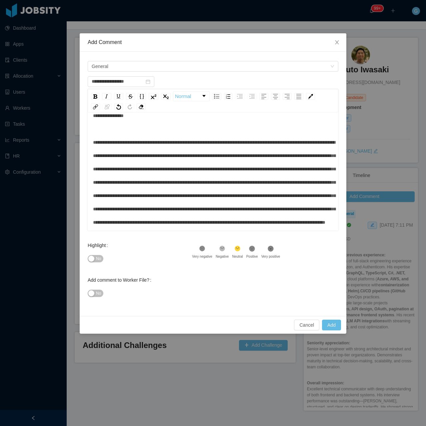
scroll to position [96, 0]
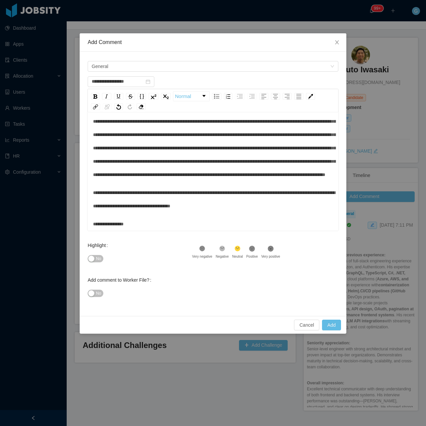
click at [97, 254] on div "No" at bounding box center [140, 258] width 104 height 13
click at [96, 261] on span "No" at bounding box center [98, 258] width 5 height 7
click at [97, 295] on span "No" at bounding box center [98, 293] width 5 height 7
click at [271, 246] on icon at bounding box center [271, 248] width 6 height 6
click at [341, 330] on div "Cancel Add" at bounding box center [213, 325] width 266 height 18
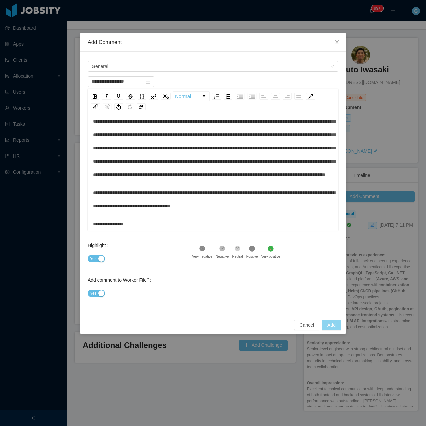
click at [333, 327] on button "Add" at bounding box center [331, 324] width 19 height 11
type input "**********"
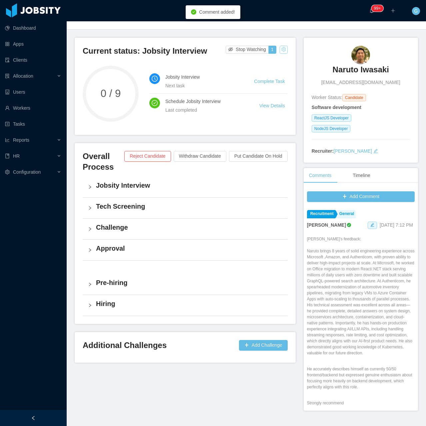
click at [280, 49] on button "button" at bounding box center [283, 50] width 8 height 8
click at [266, 70] on div "Change status" at bounding box center [266, 70] width 30 height 7
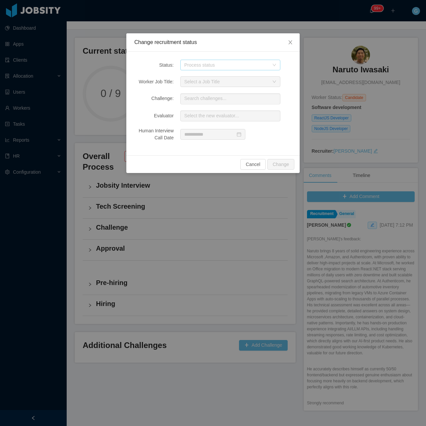
click at [207, 68] on div "Process status" at bounding box center [226, 65] width 85 height 7
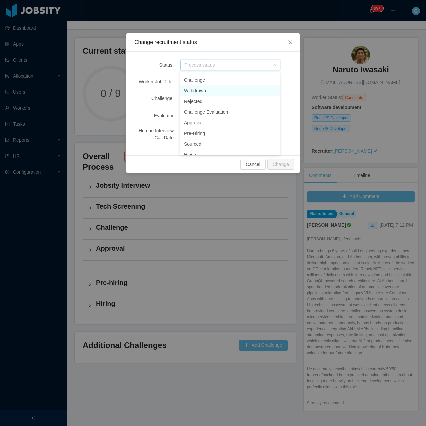
scroll to position [33, 0]
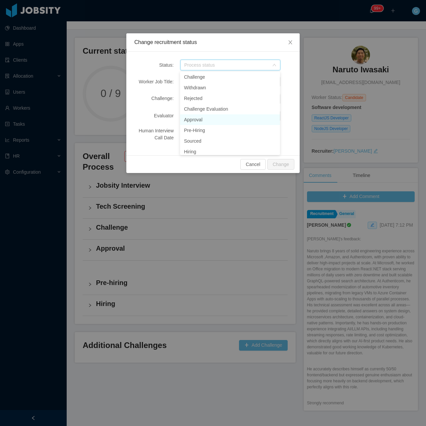
click at [208, 118] on li "Approval" at bounding box center [230, 119] width 100 height 11
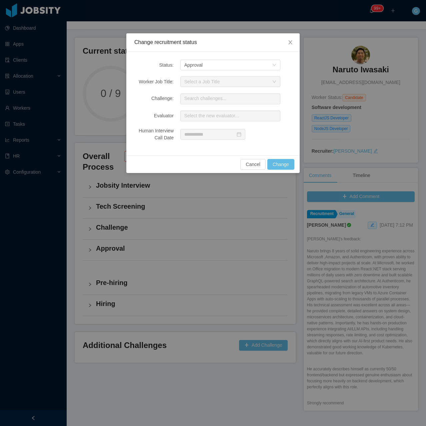
click at [208, 58] on div "Status: Process status Approval Worker Job Title: Select a Job Title Challenge:…" at bounding box center [212, 104] width 173 height 104
click at [209, 67] on div "Process status Approval" at bounding box center [228, 65] width 88 height 10
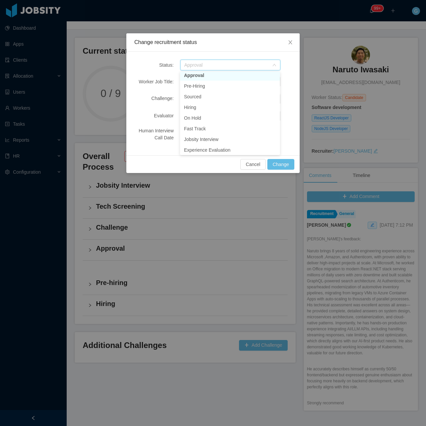
scroll to position [79, 0]
click at [212, 124] on li "Fast Track" at bounding box center [230, 127] width 100 height 11
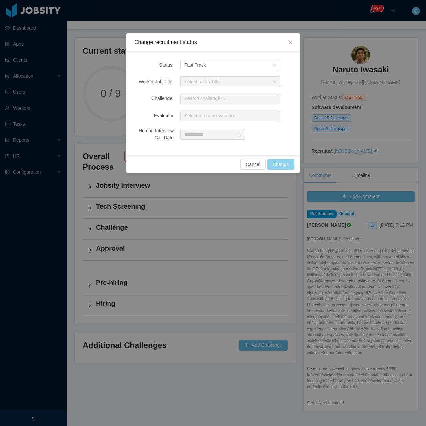
click at [282, 162] on button "Change" at bounding box center [280, 164] width 27 height 11
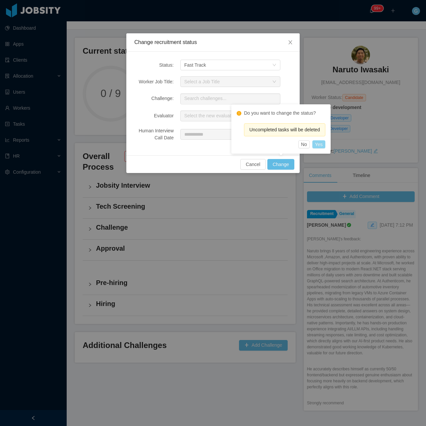
click at [321, 141] on button "Yes" at bounding box center [318, 144] width 13 height 8
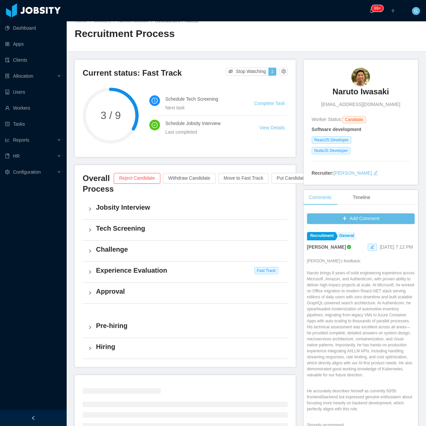
scroll to position [31, 0]
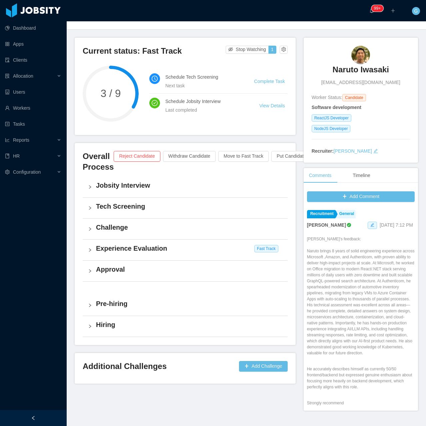
click at [161, 243] on h4 "Experience Evaluation" at bounding box center [189, 247] width 186 height 9
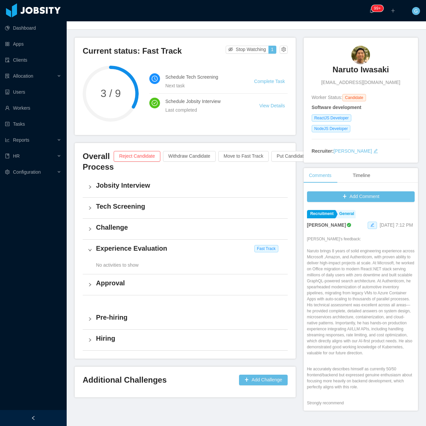
click at [133, 285] on h4 "Approval" at bounding box center [189, 282] width 186 height 9
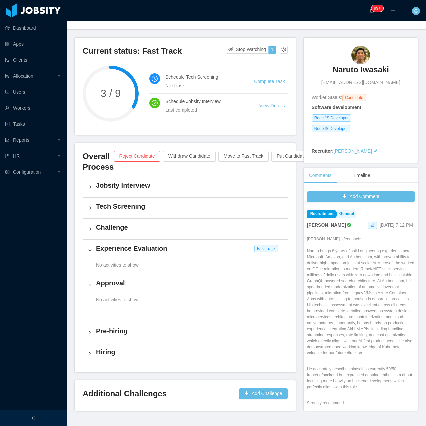
click at [133, 285] on h4 "Approval" at bounding box center [189, 282] width 186 height 9
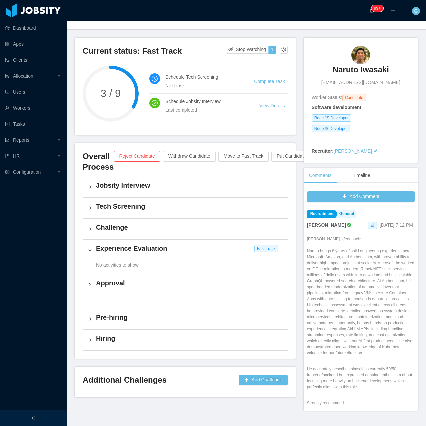
click at [179, 261] on div "No activities to show" at bounding box center [185, 267] width 205 height 14
click at [150, 231] on h4 "Challenge" at bounding box center [189, 226] width 186 height 9
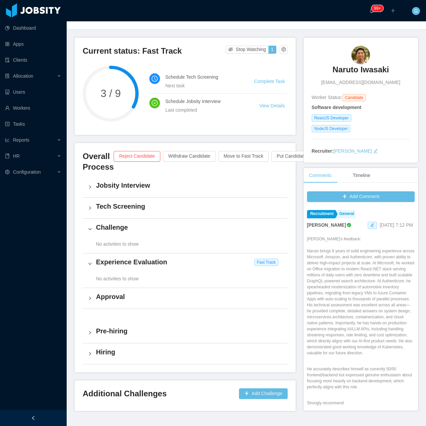
click at [115, 200] on div "Tech Screening" at bounding box center [185, 207] width 205 height 21
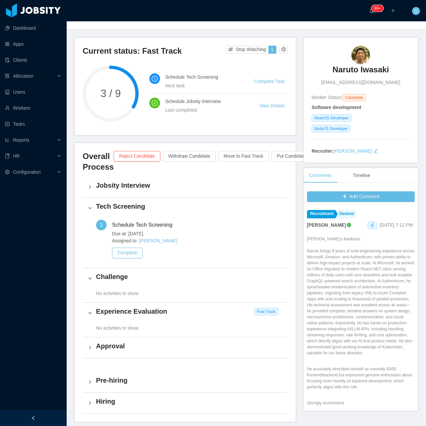
click at [122, 182] on h4 "Jobsity Interview" at bounding box center [189, 185] width 186 height 9
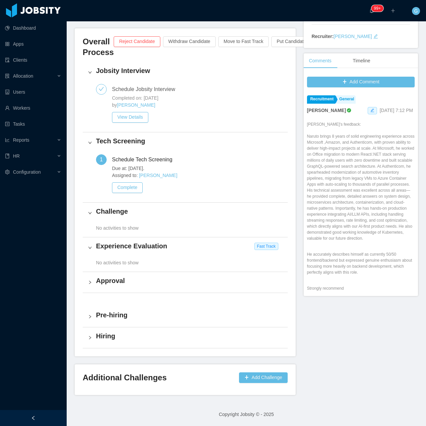
click at [125, 244] on h4 "Experience Evaluation" at bounding box center [189, 245] width 186 height 9
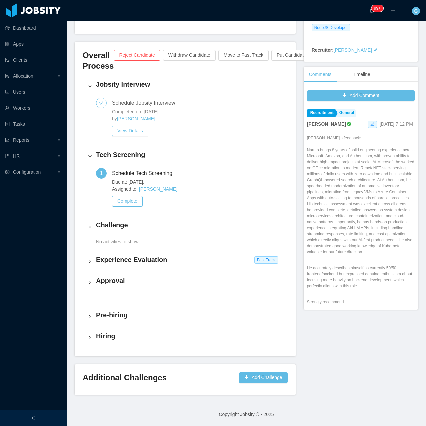
scroll to position [132, 0]
click at [125, 274] on div "Approval" at bounding box center [185, 282] width 205 height 21
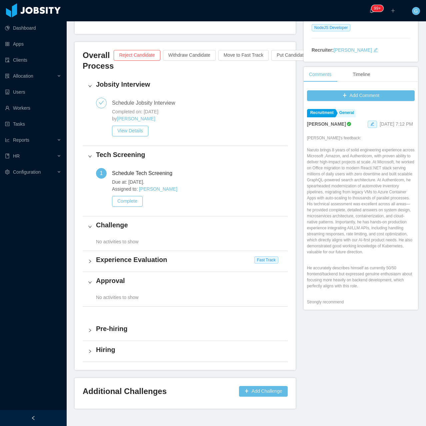
click at [121, 330] on h4 "Pre-hiring" at bounding box center [189, 328] width 186 height 9
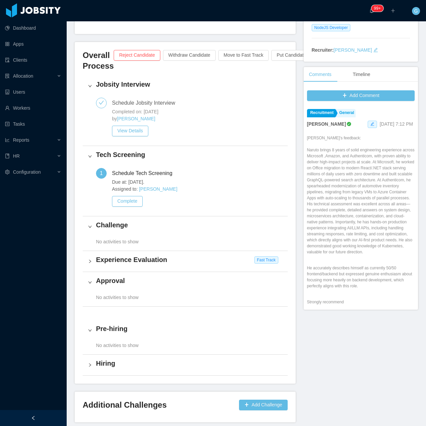
click at [114, 360] on h4 "Hiring" at bounding box center [189, 362] width 186 height 9
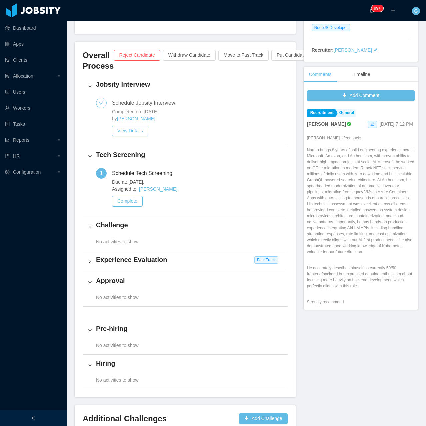
click at [130, 282] on h4 "Approval" at bounding box center [189, 280] width 186 height 9
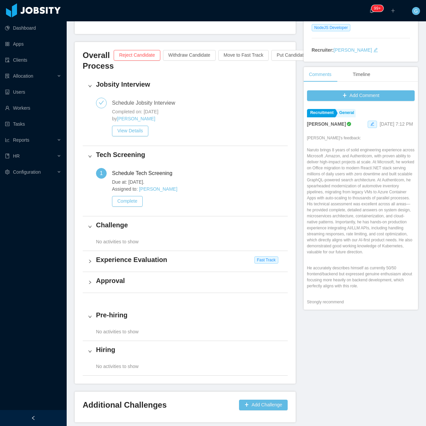
click at [134, 261] on h4 "Experience Evaluation" at bounding box center [189, 259] width 186 height 9
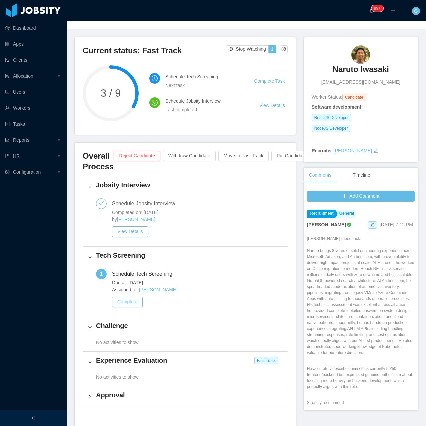
scroll to position [0, 0]
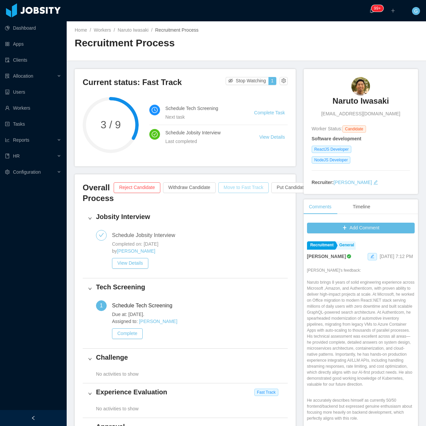
click at [233, 190] on button "Move to Fast Track" at bounding box center [243, 187] width 50 height 11
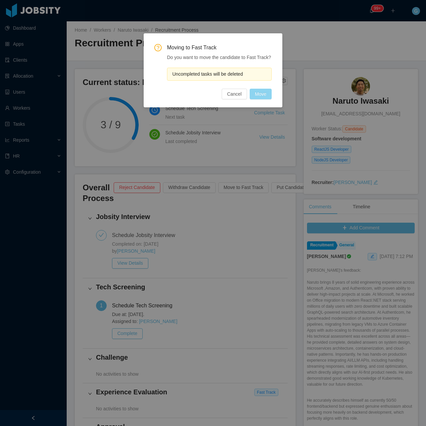
click at [258, 92] on button "Move" at bounding box center [260, 94] width 22 height 11
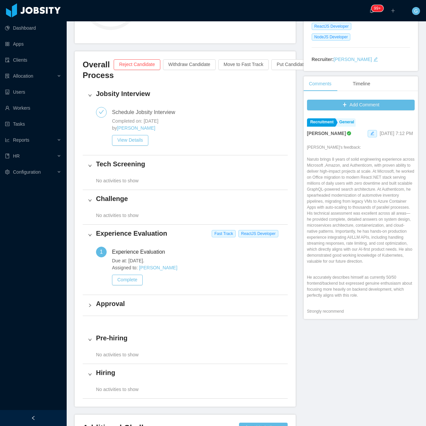
scroll to position [133, 0]
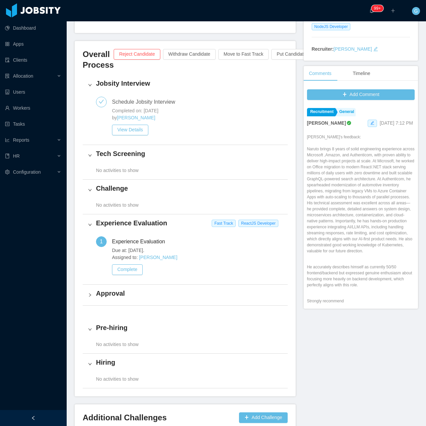
click at [155, 296] on h4 "Approval" at bounding box center [189, 292] width 186 height 9
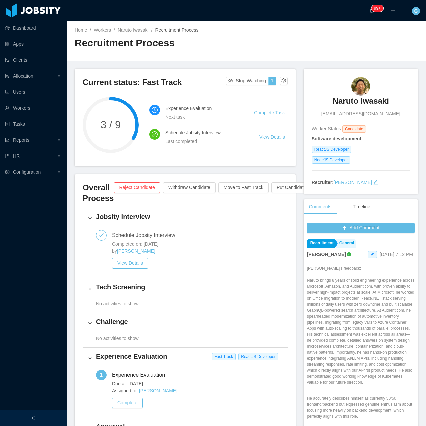
scroll to position [0, 0]
